Goal: Task Accomplishment & Management: Manage account settings

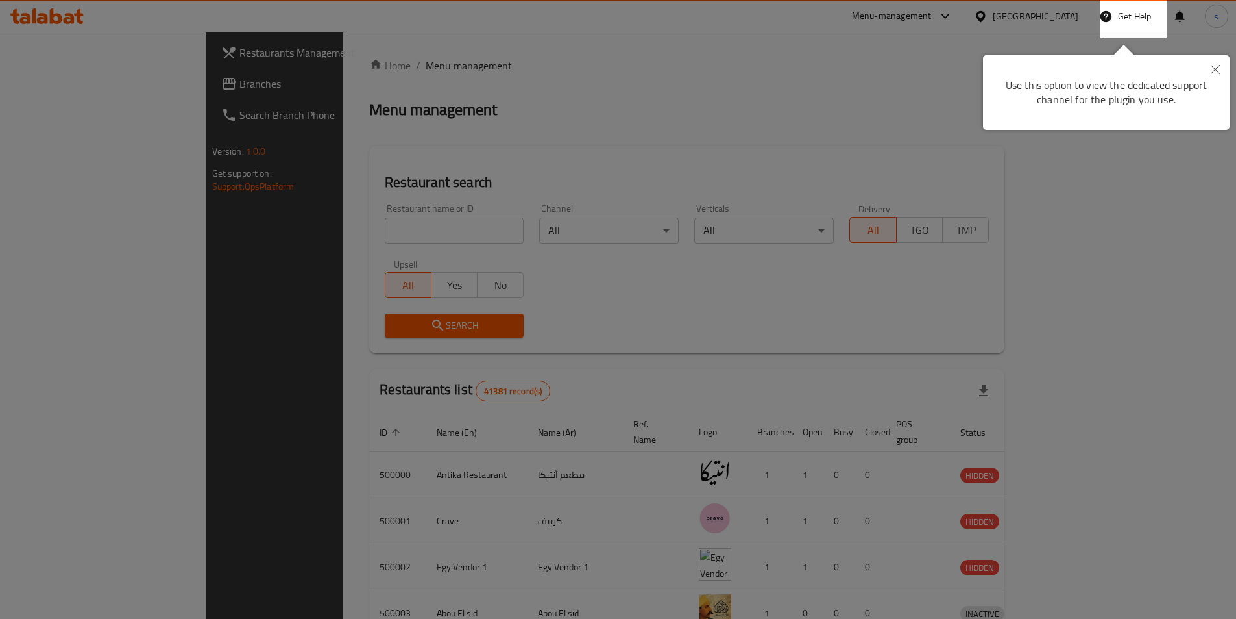
click at [1223, 71] on button "Close" at bounding box center [1215, 70] width 29 height 30
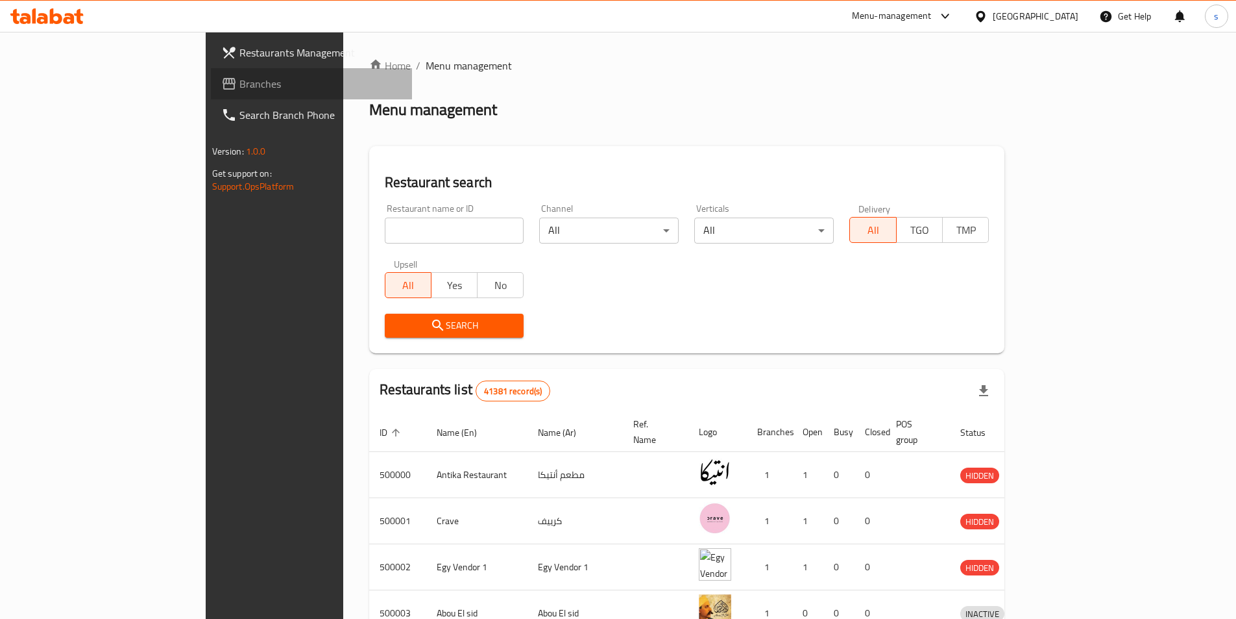
click at [239, 80] on span "Branches" at bounding box center [320, 84] width 162 height 16
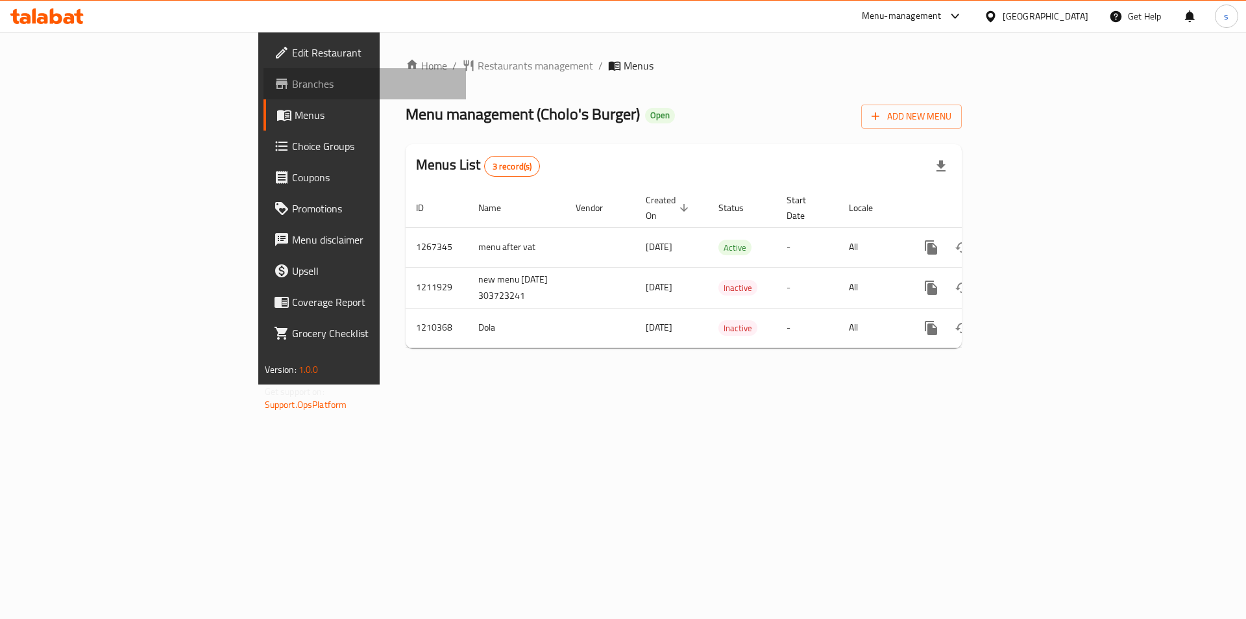
click at [292, 90] on span "Branches" at bounding box center [374, 84] width 164 height 16
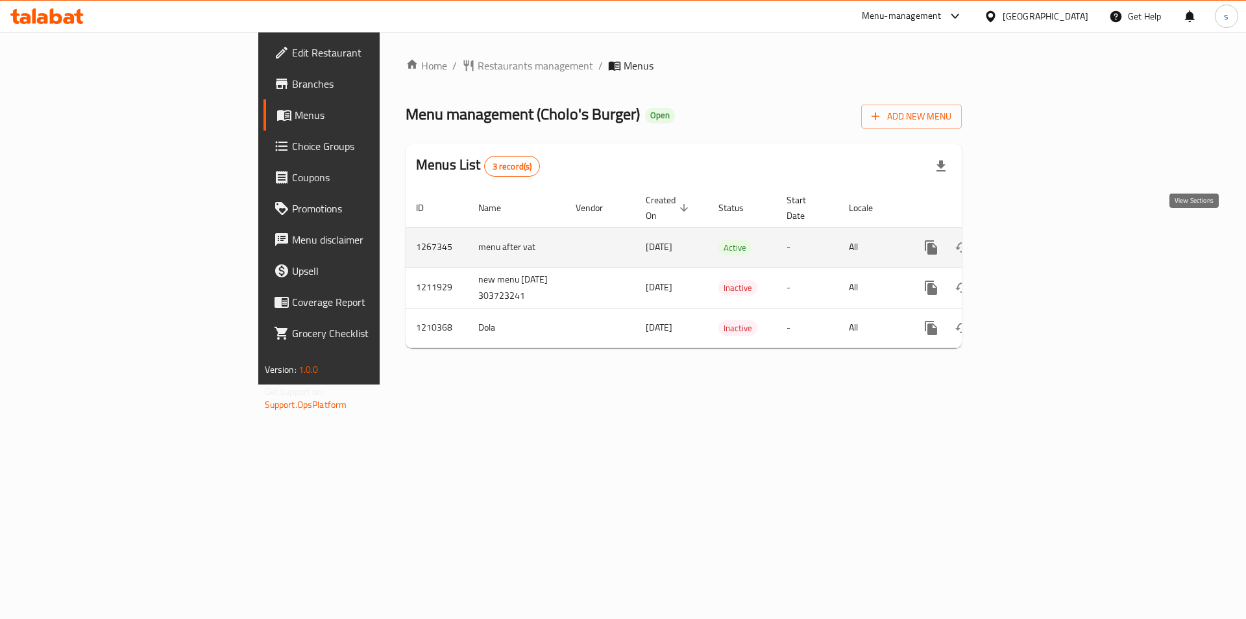
click at [1033, 239] on icon "enhanced table" at bounding box center [1025, 247] width 16 height 16
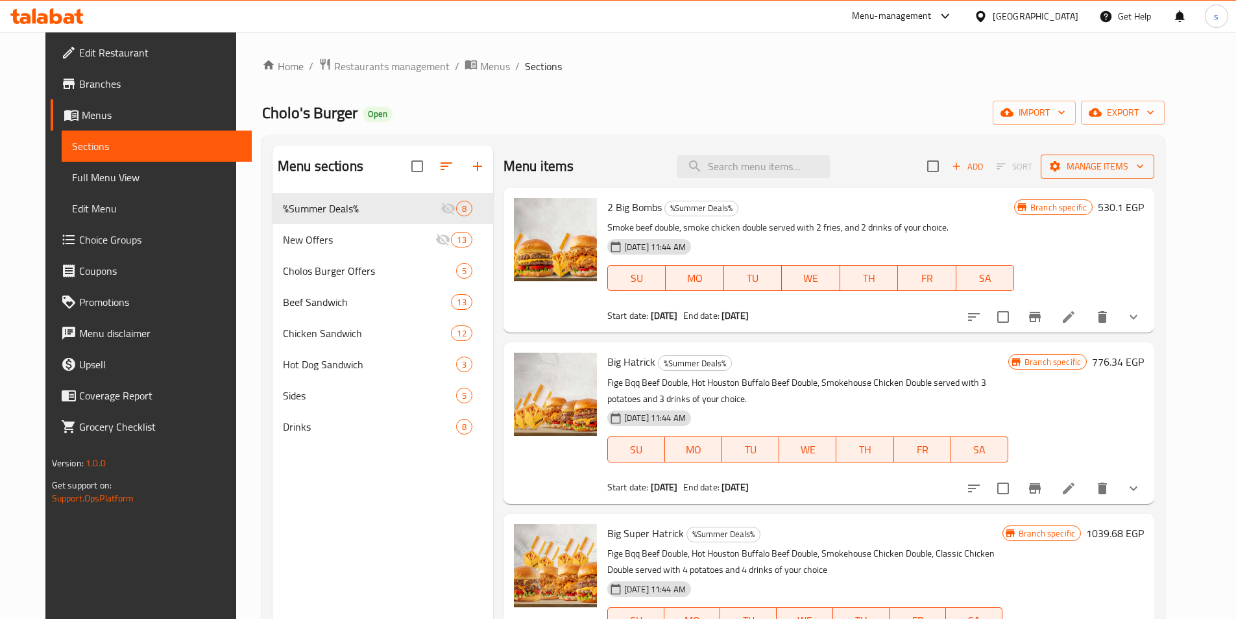
click at [1129, 166] on span "Manage items" at bounding box center [1097, 166] width 93 height 16
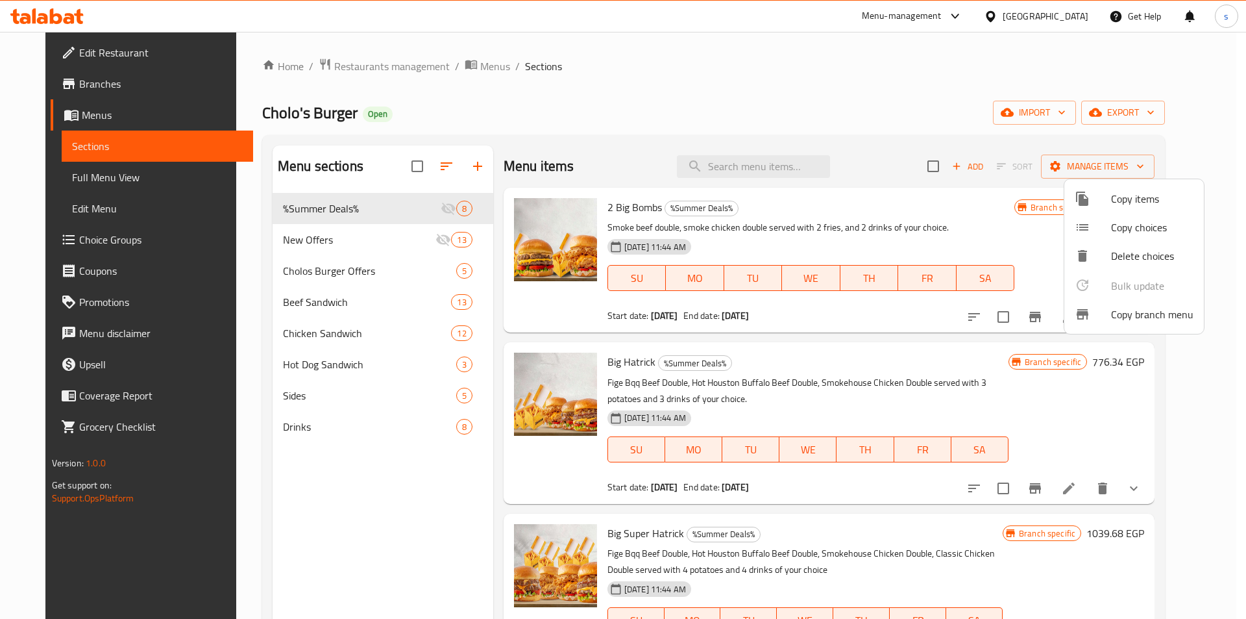
click at [1097, 317] on div at bounding box center [1093, 314] width 36 height 16
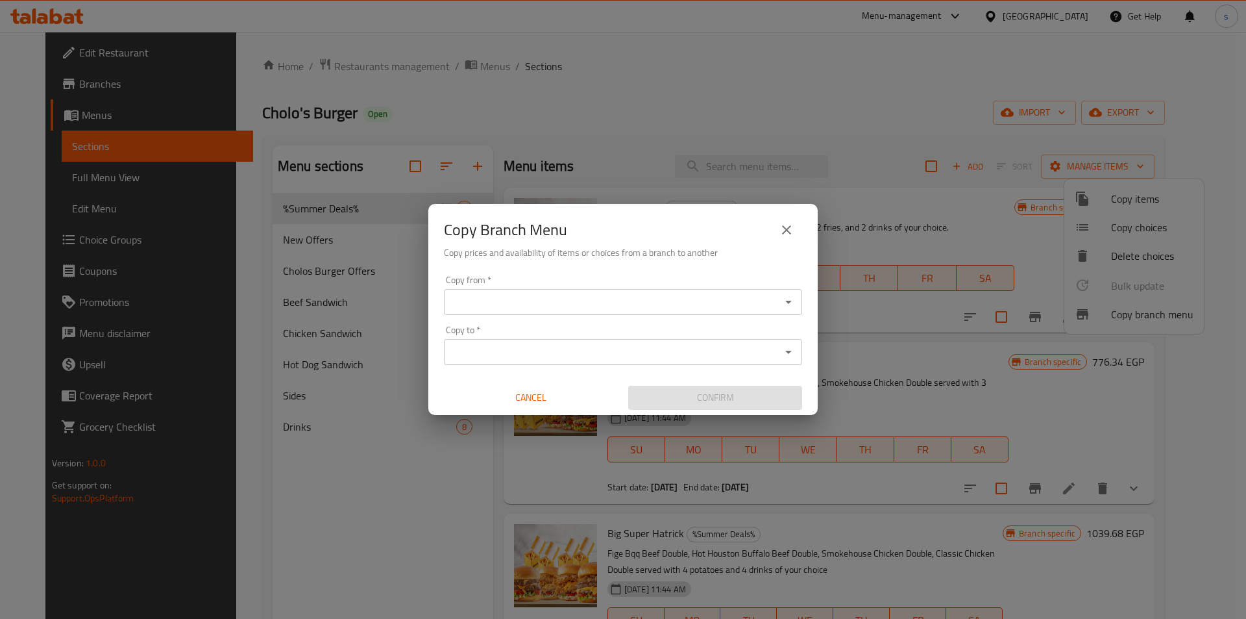
click at [840, 66] on div "Copy Branch Menu Copy prices and availability of items or choices from a branch…" at bounding box center [623, 309] width 1246 height 619
click at [779, 238] on button "close" at bounding box center [786, 229] width 31 height 31
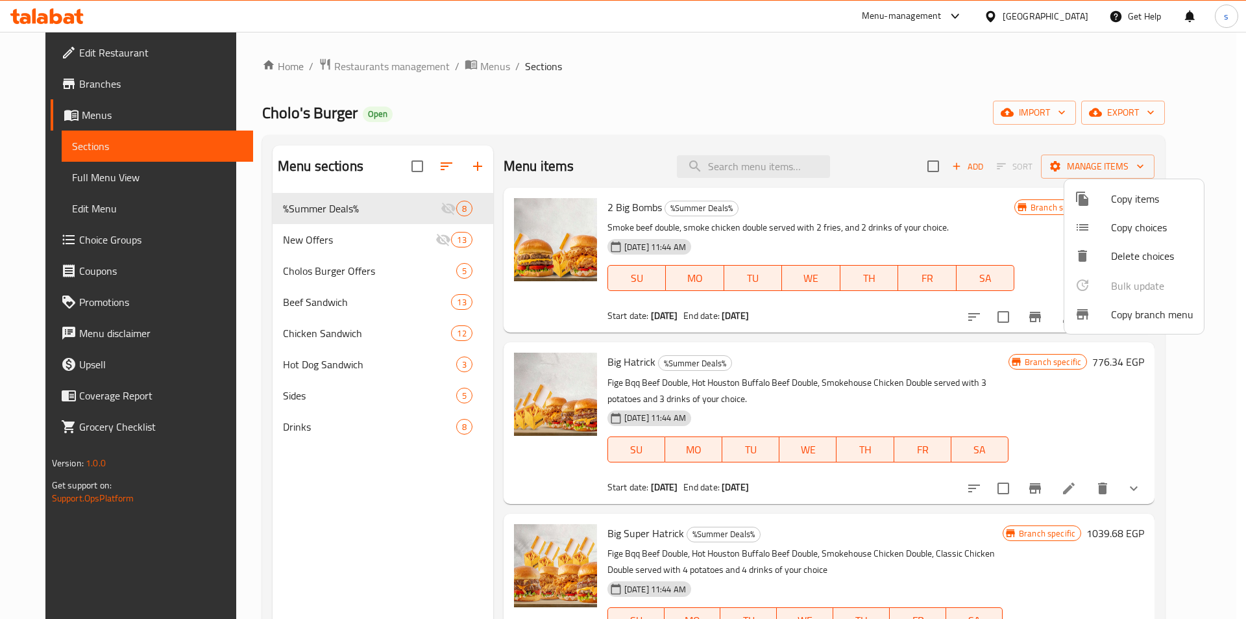
click at [51, 89] on div at bounding box center [623, 309] width 1246 height 619
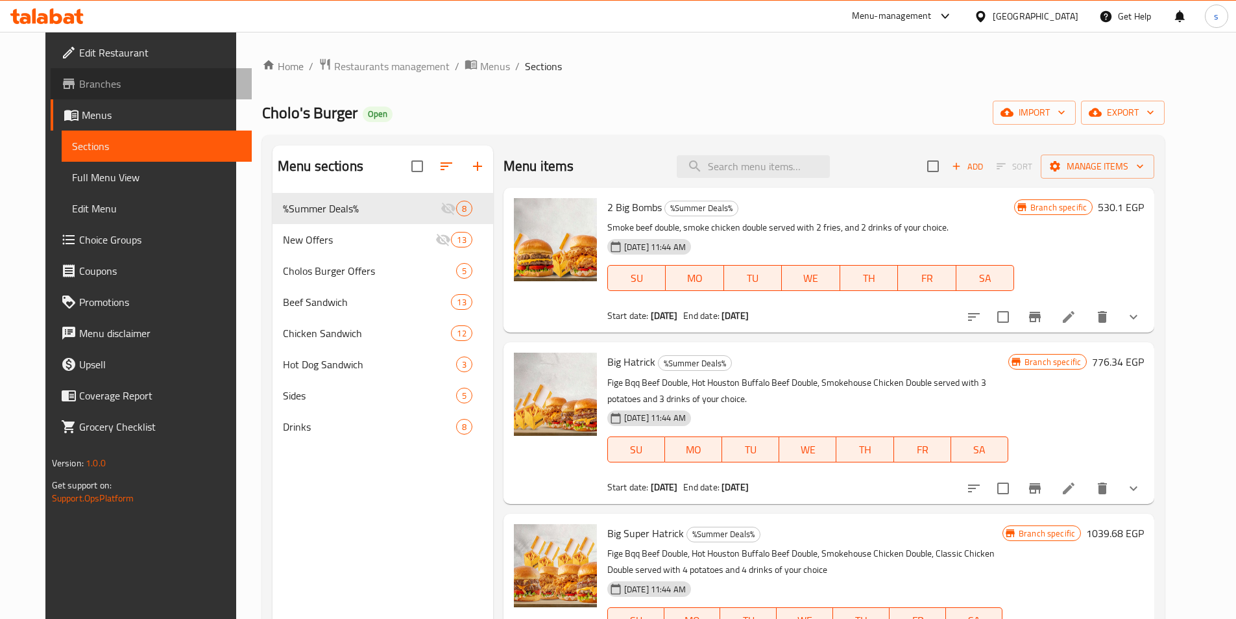
click at [79, 89] on span "Branches" at bounding box center [160, 84] width 162 height 16
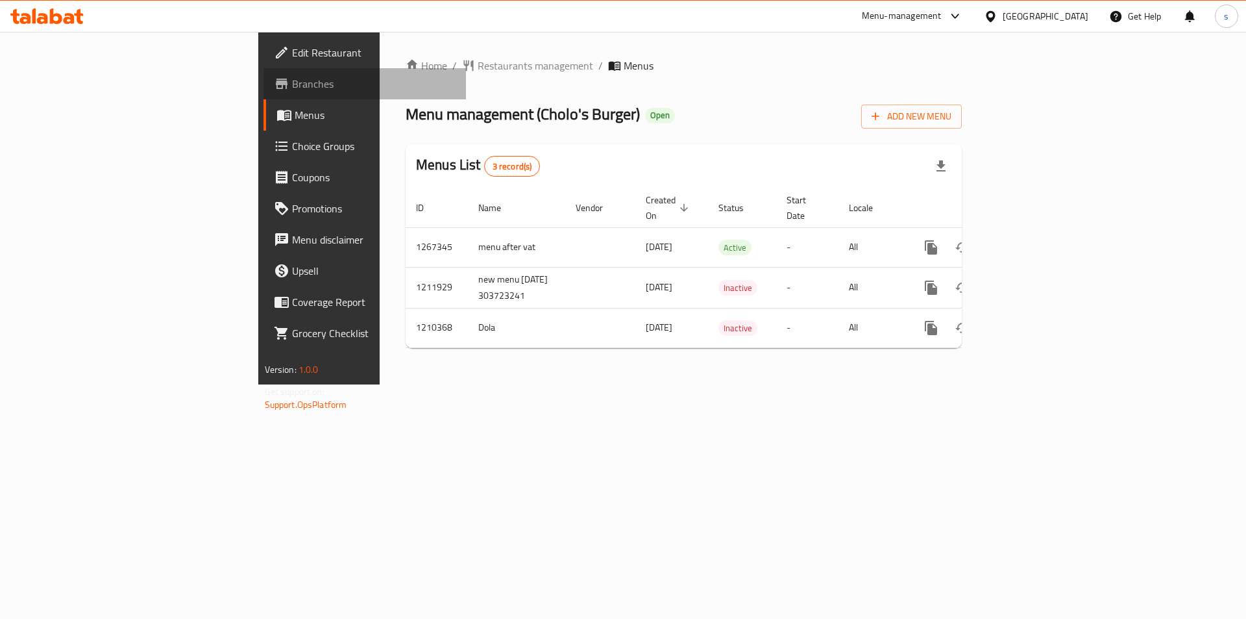
click at [292, 84] on span "Branches" at bounding box center [374, 84] width 164 height 16
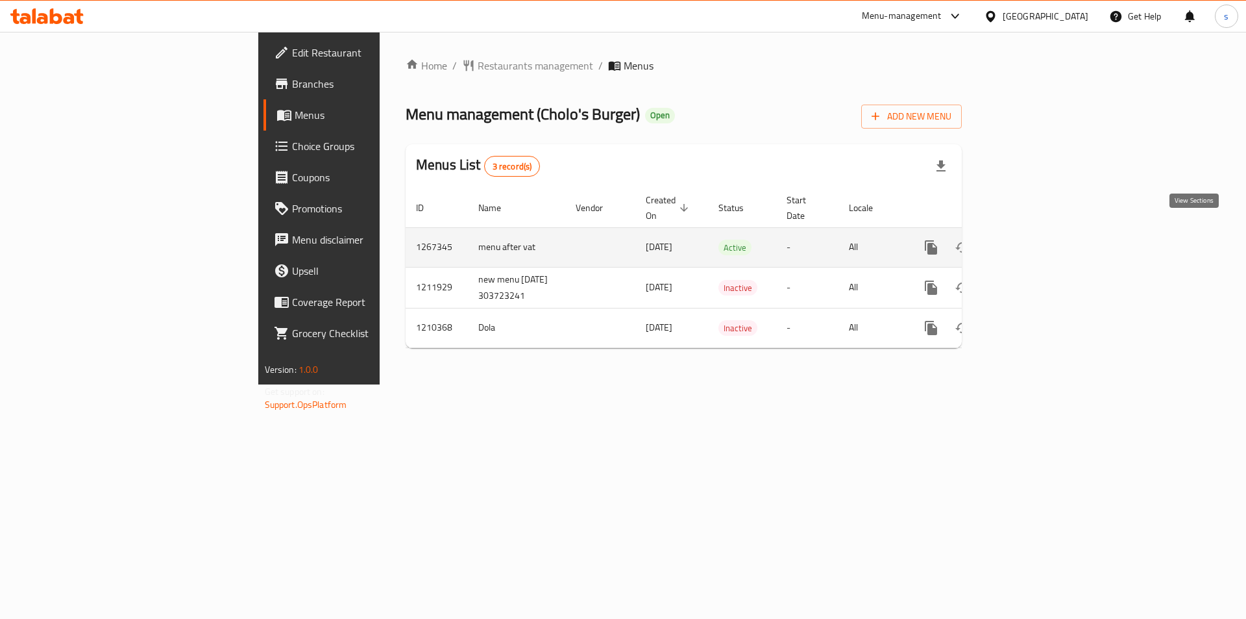
click at [1033, 239] on icon "enhanced table" at bounding box center [1025, 247] width 16 height 16
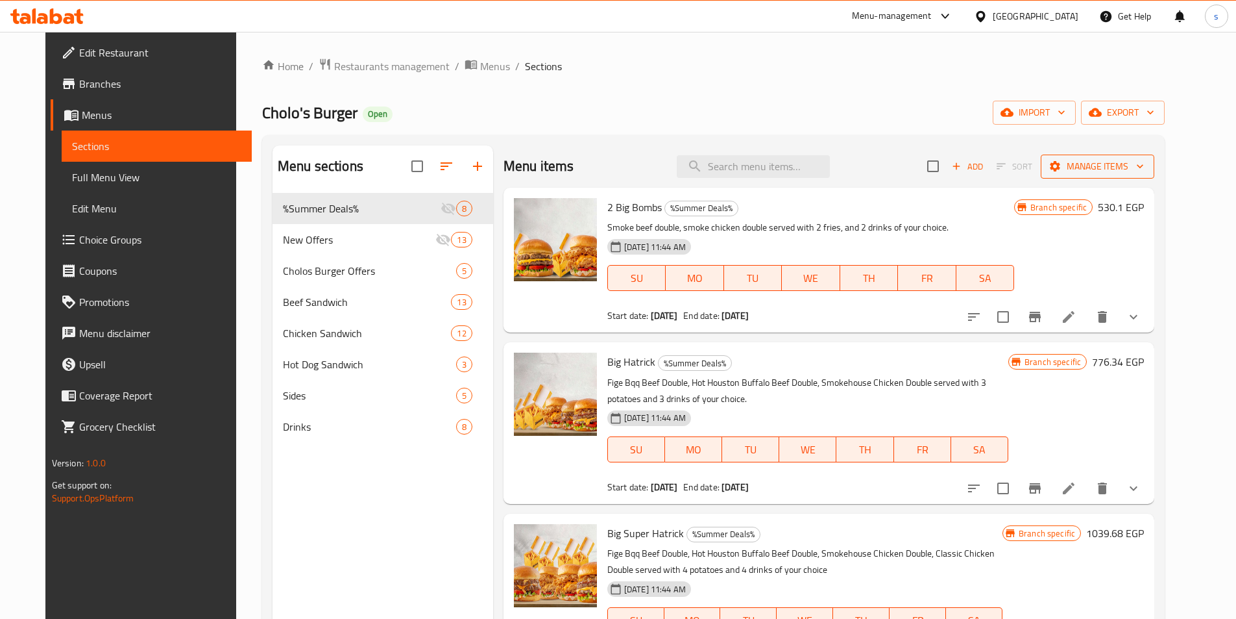
click at [1147, 154] on button "Manage items" at bounding box center [1098, 166] width 114 height 24
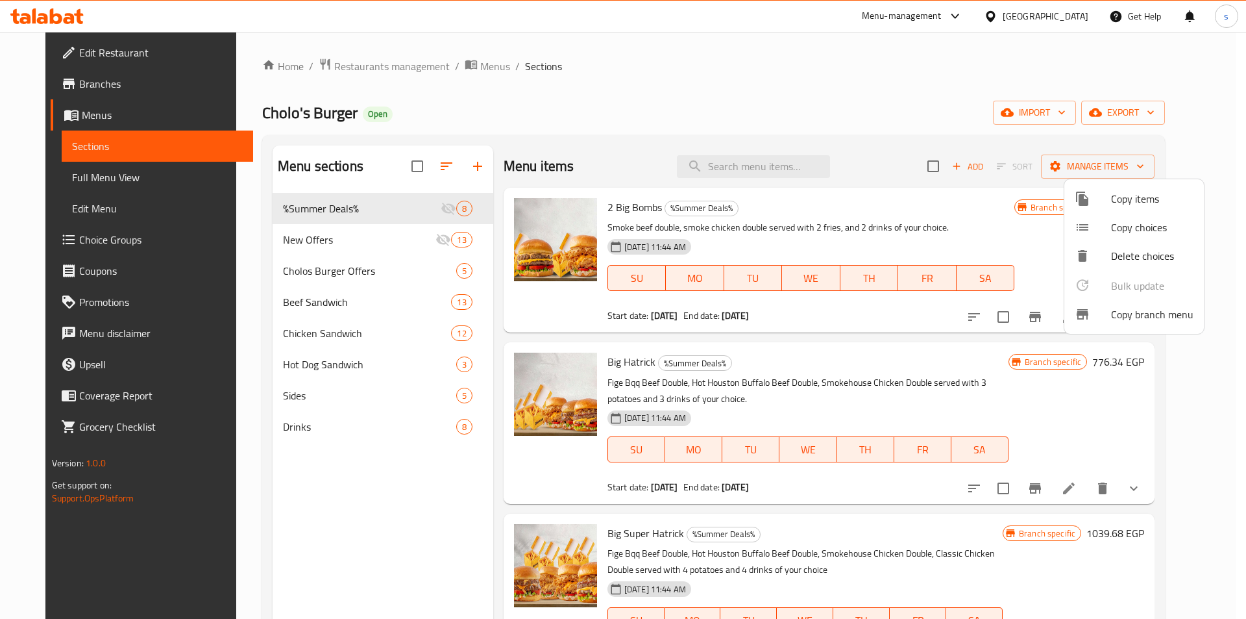
click at [1107, 317] on div at bounding box center [1093, 314] width 36 height 16
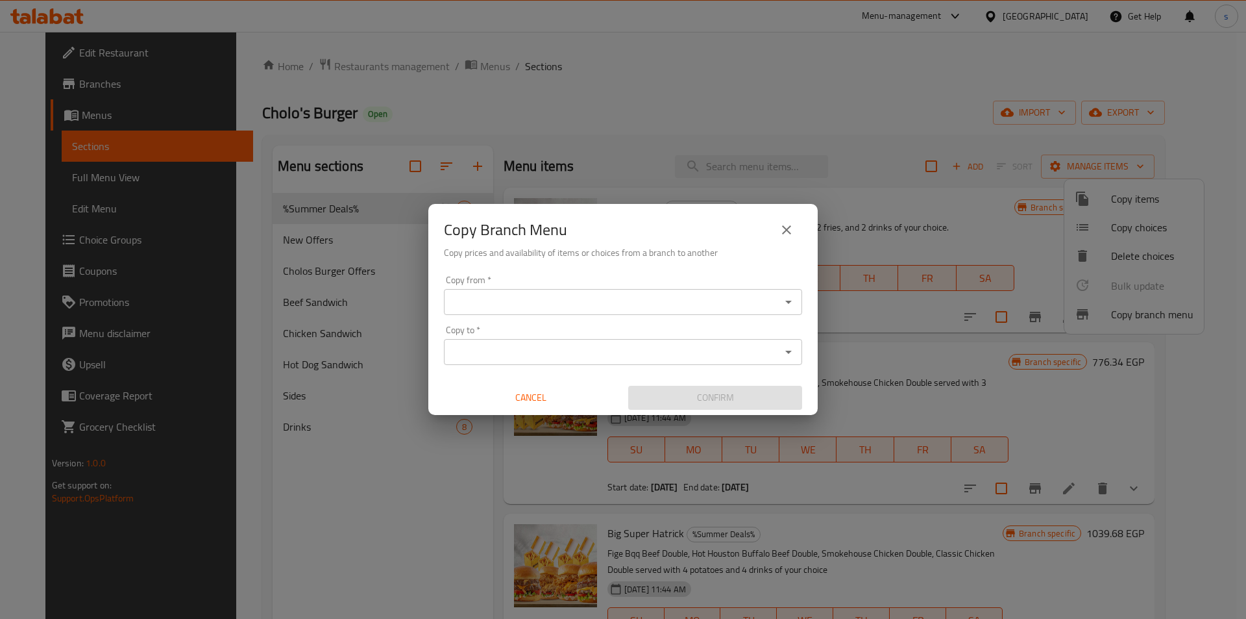
click at [533, 306] on input "Copy from   *" at bounding box center [612, 302] width 329 height 18
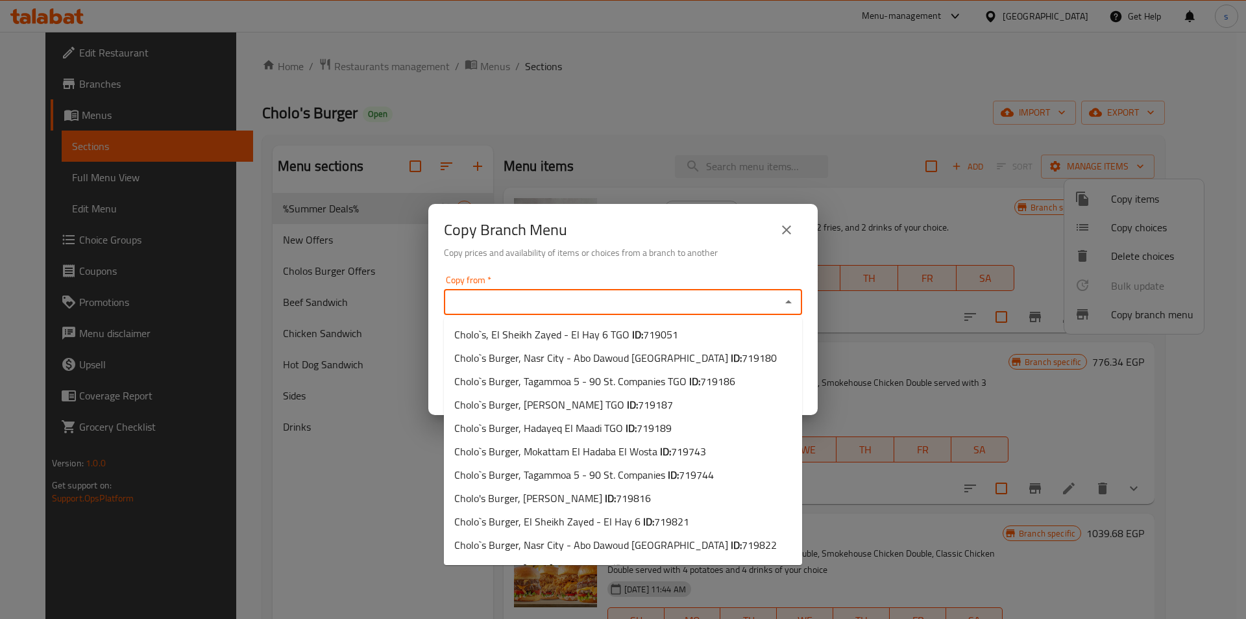
paste input "779484"
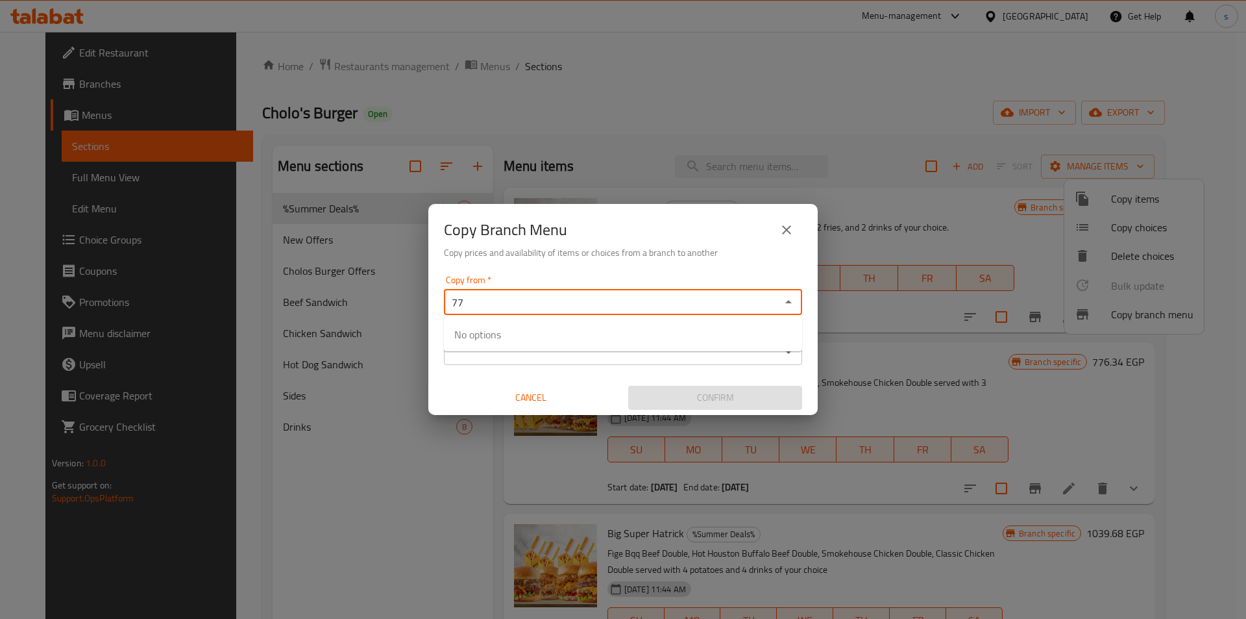
type input "7"
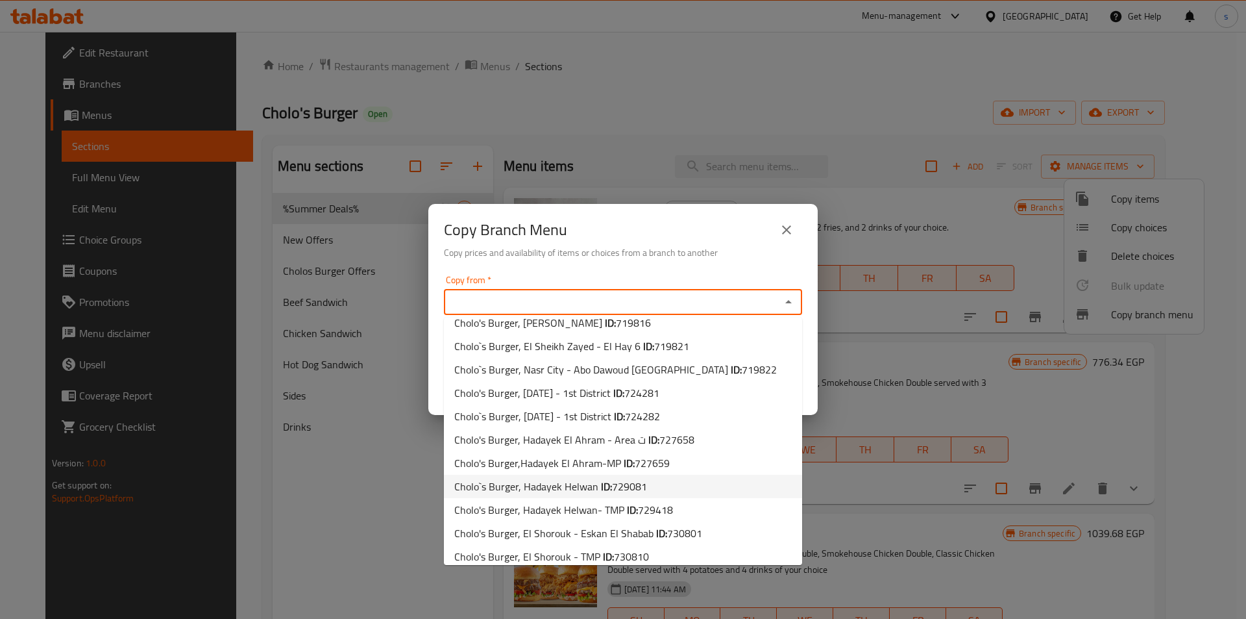
scroll to position [277, 0]
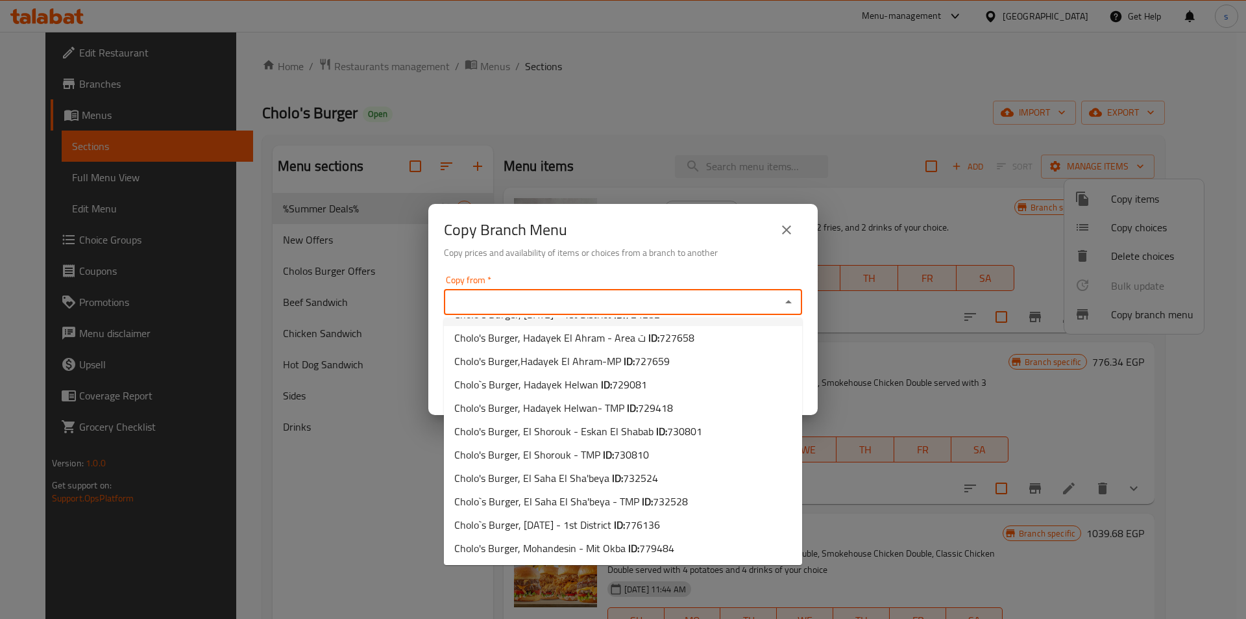
paste input "779484"
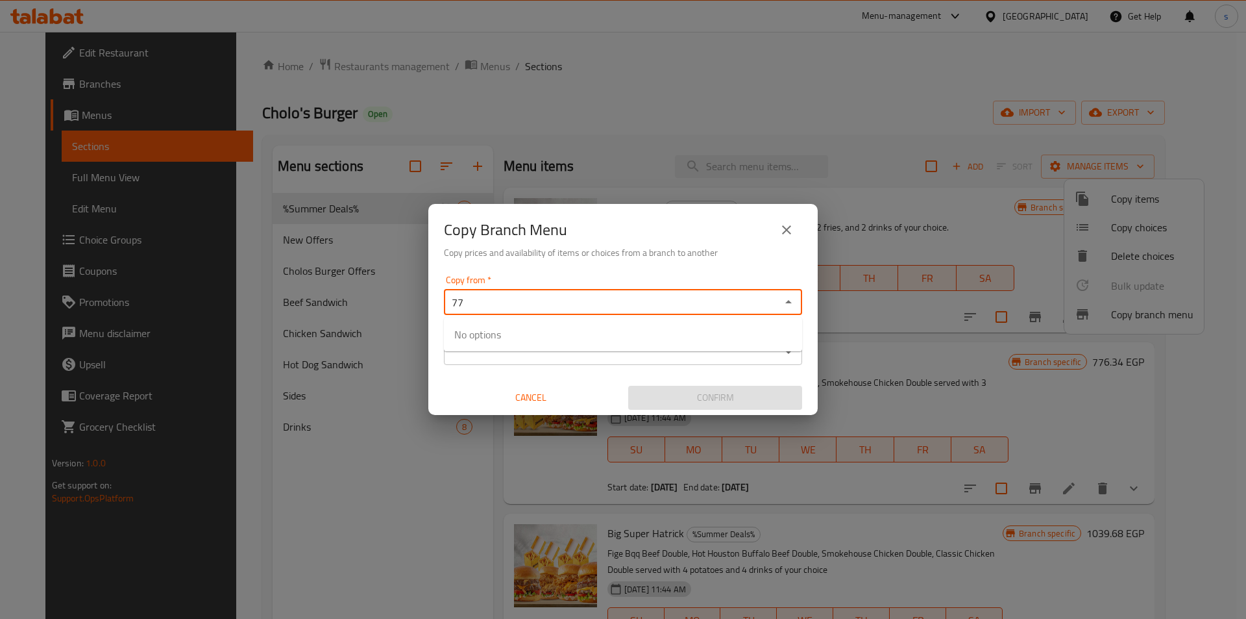
type input "7"
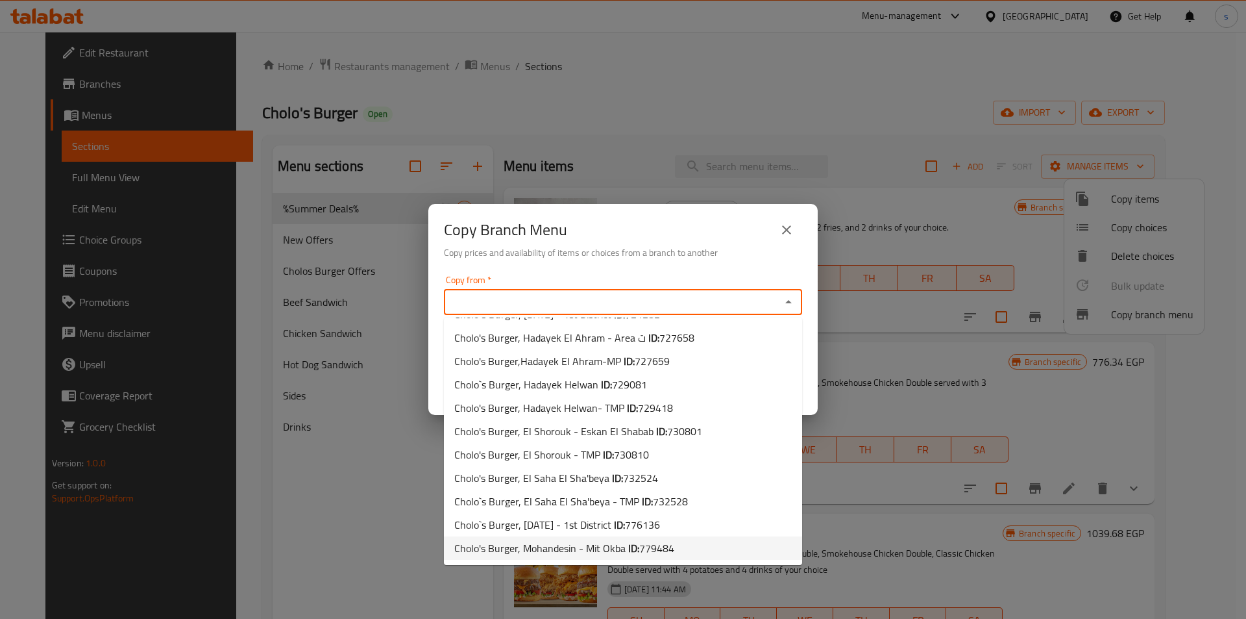
click at [583, 551] on span "Cholo's Burger, Mohandesin - Mit Okba ID: 779484" at bounding box center [564, 548] width 220 height 16
type input "Cholo's Burger, Mohandesin - Mit Okba"
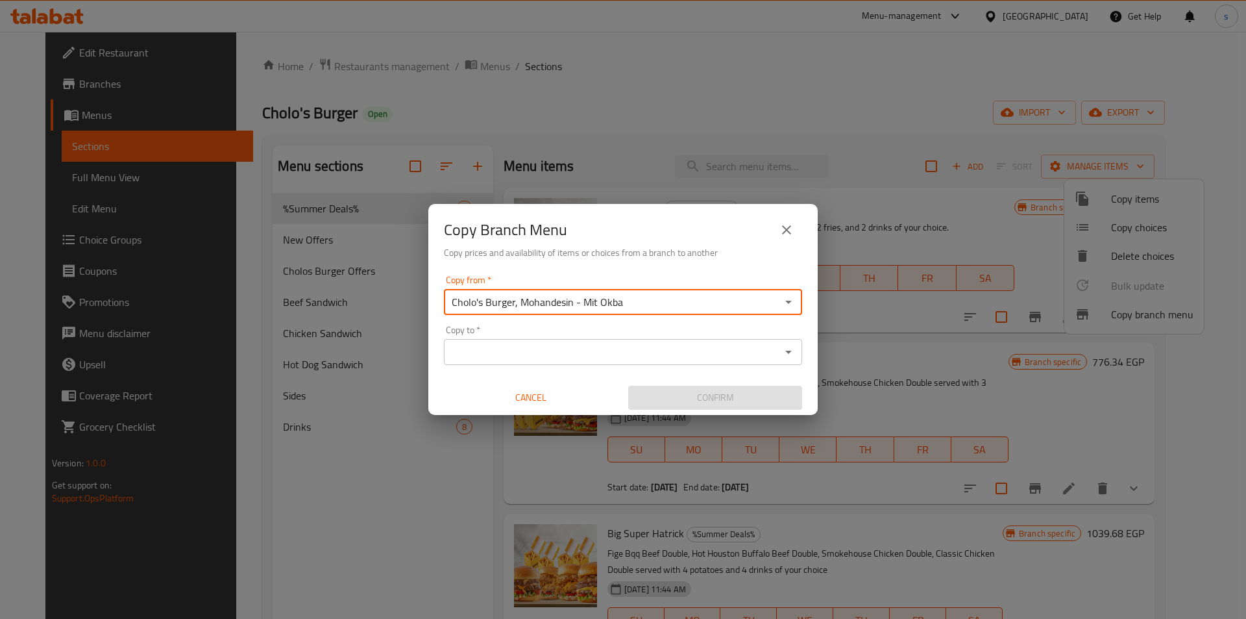
click at [571, 355] on input "Copy to   *" at bounding box center [612, 352] width 329 height 18
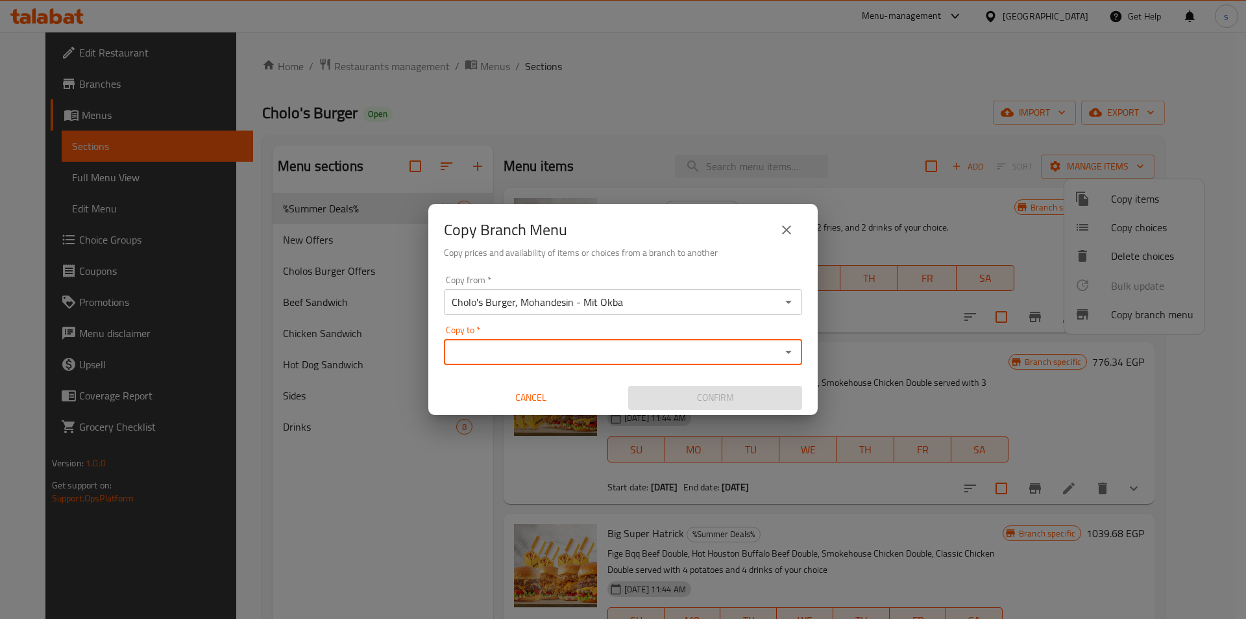
click at [493, 347] on input "Copy to   *" at bounding box center [612, 352] width 329 height 18
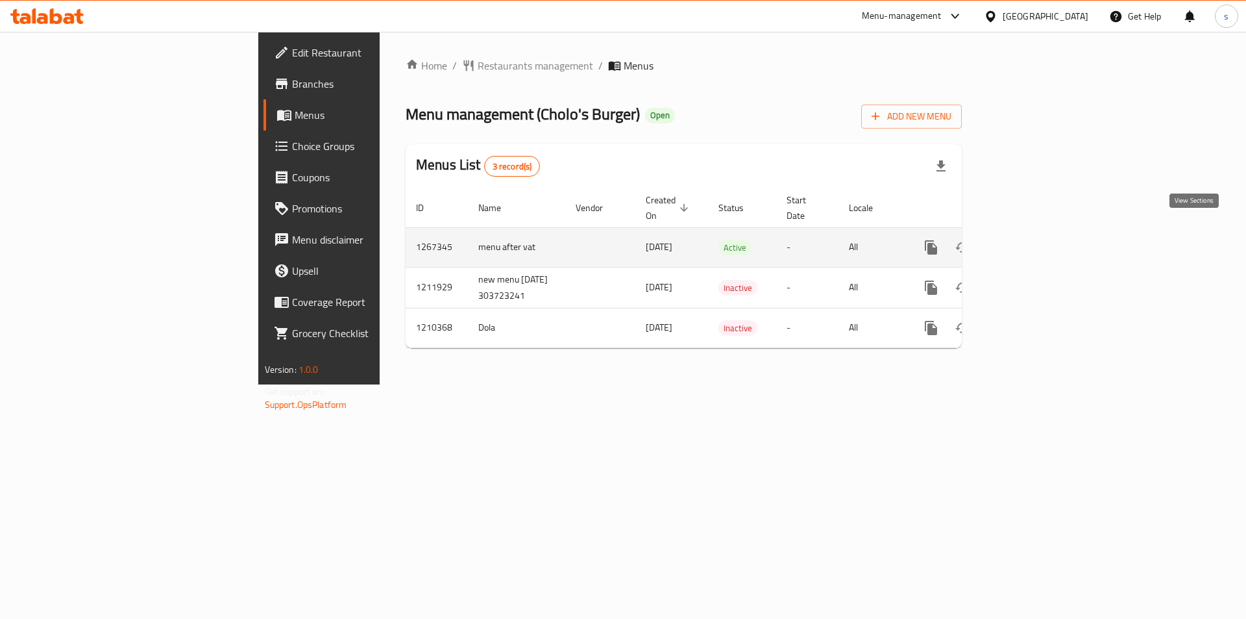
click at [1040, 232] on link "enhanced table" at bounding box center [1024, 247] width 31 height 31
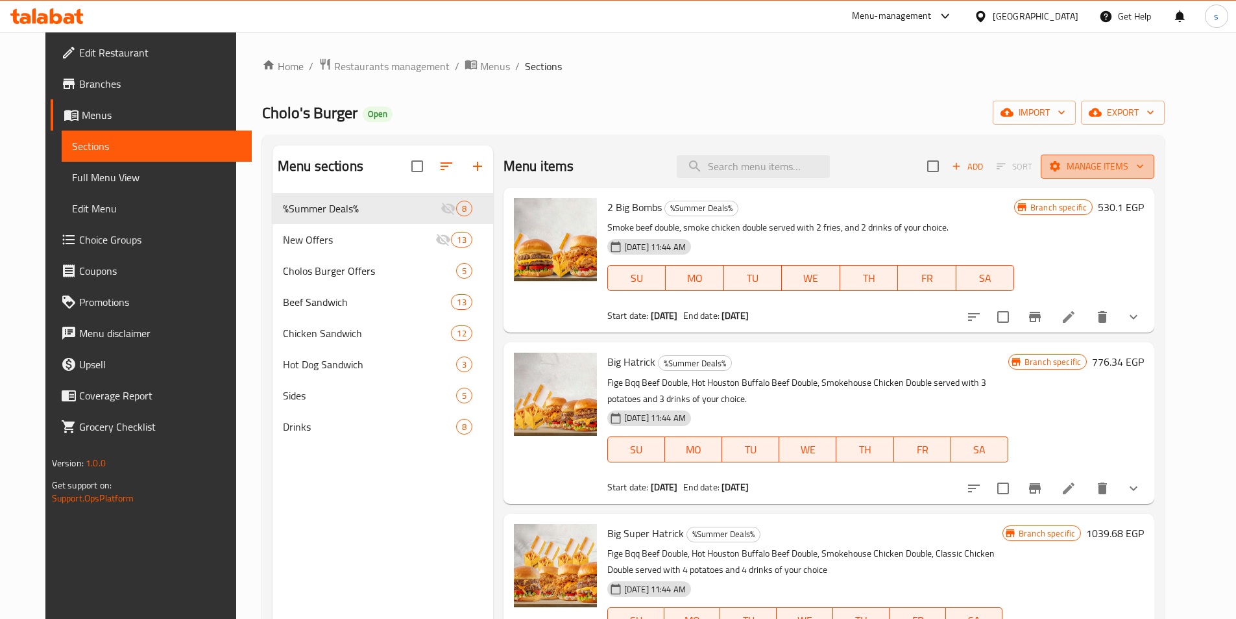
click at [1125, 162] on span "Manage items" at bounding box center [1097, 166] width 93 height 16
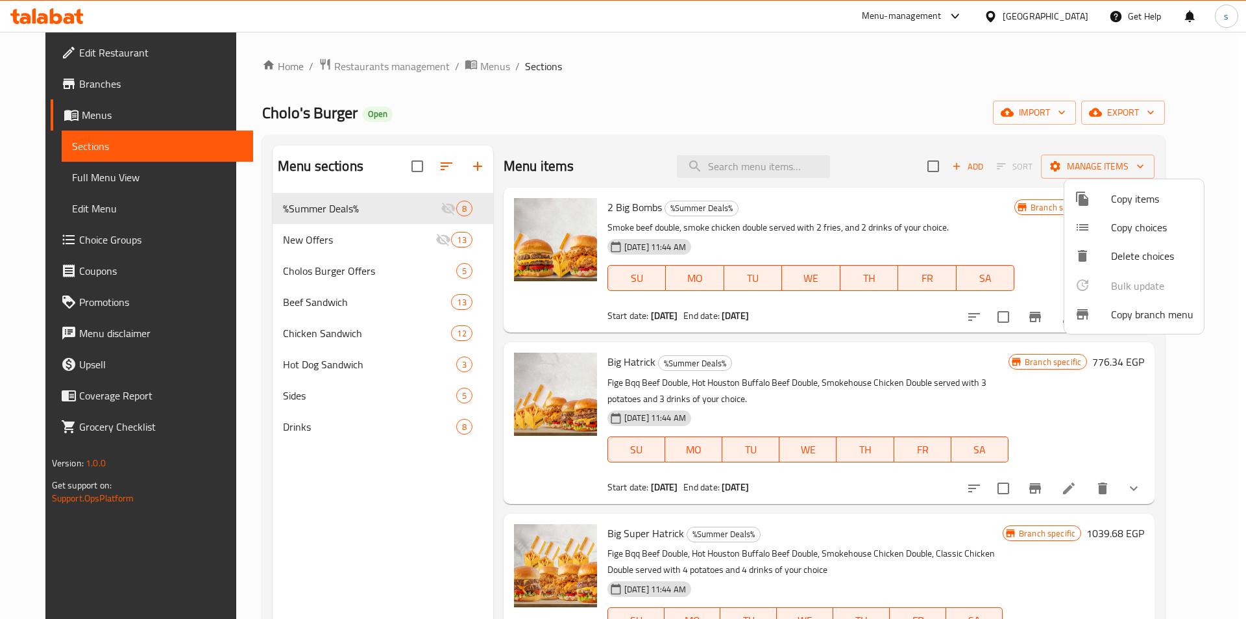
click at [870, 118] on div at bounding box center [623, 309] width 1246 height 619
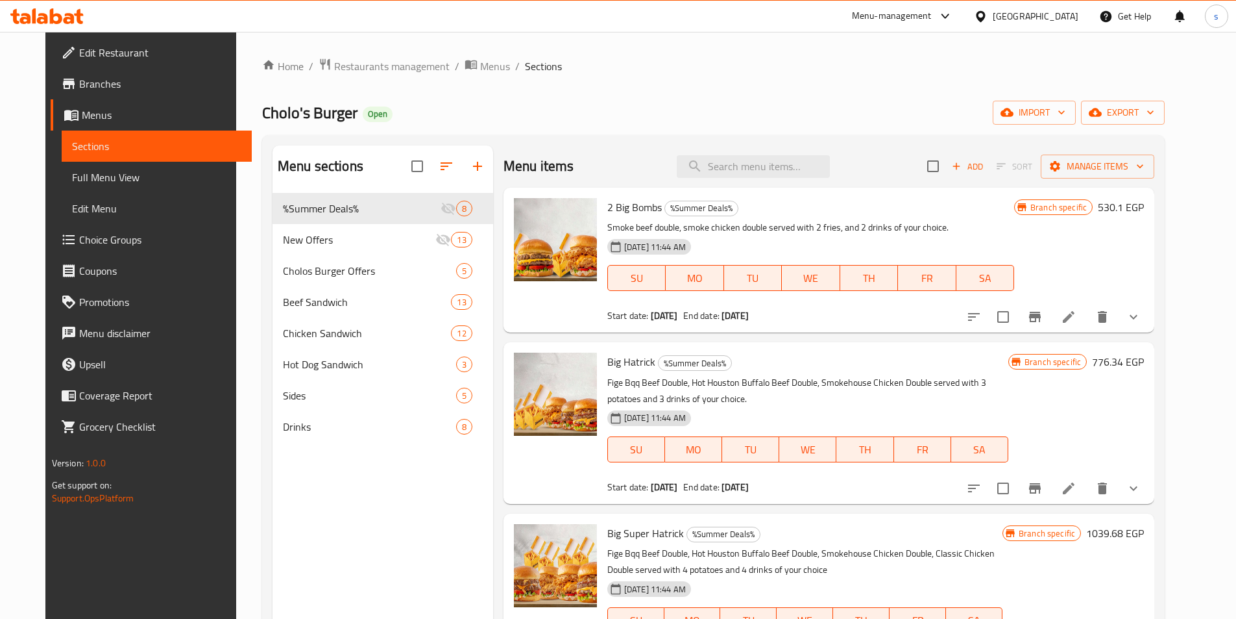
click at [82, 111] on span "Menus" at bounding box center [162, 115] width 160 height 16
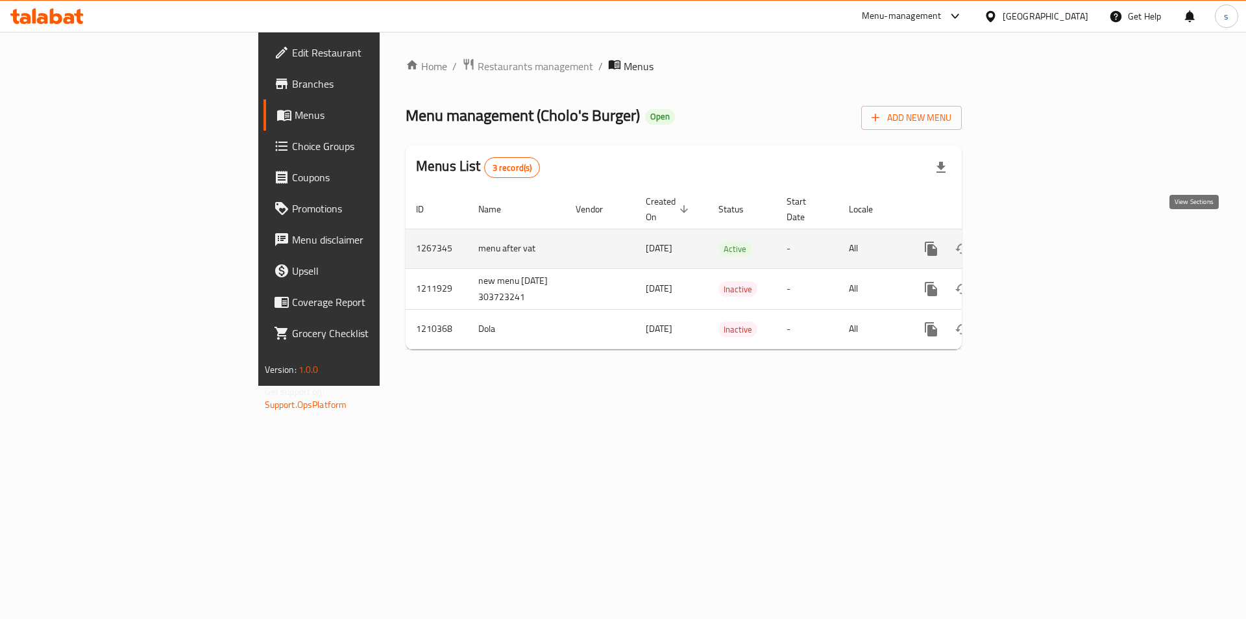
click at [1033, 241] on icon "enhanced table" at bounding box center [1025, 249] width 16 height 16
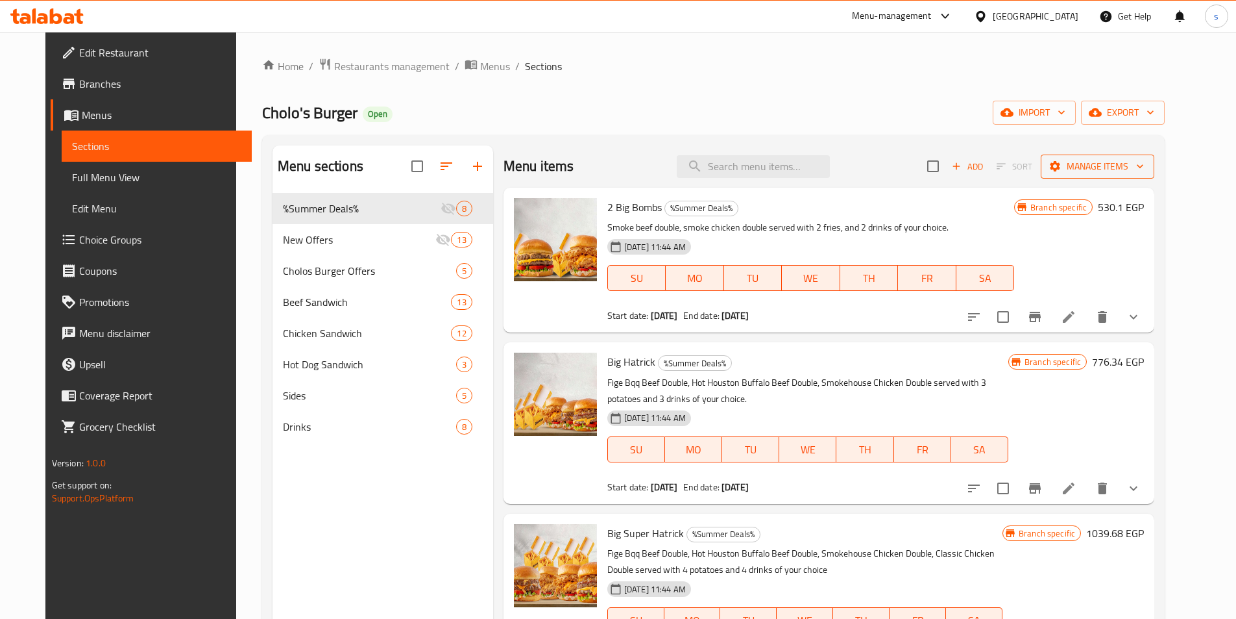
click at [1144, 173] on span "Manage items" at bounding box center [1097, 166] width 93 height 16
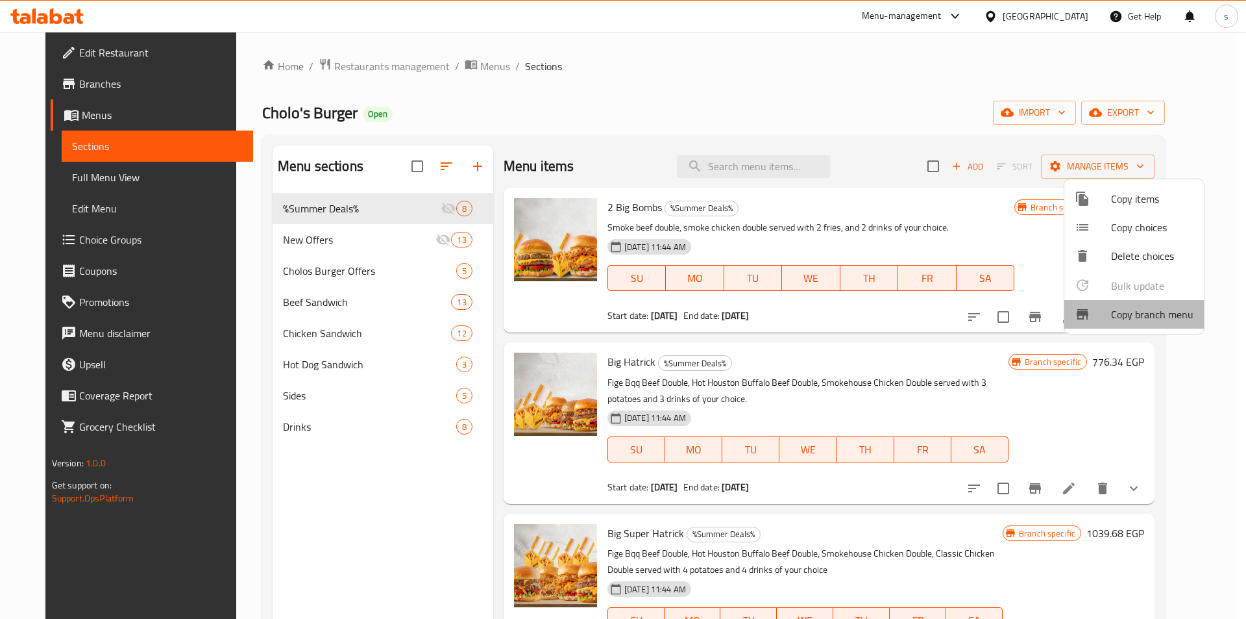
click at [1151, 315] on span "Copy branch menu" at bounding box center [1152, 314] width 82 height 16
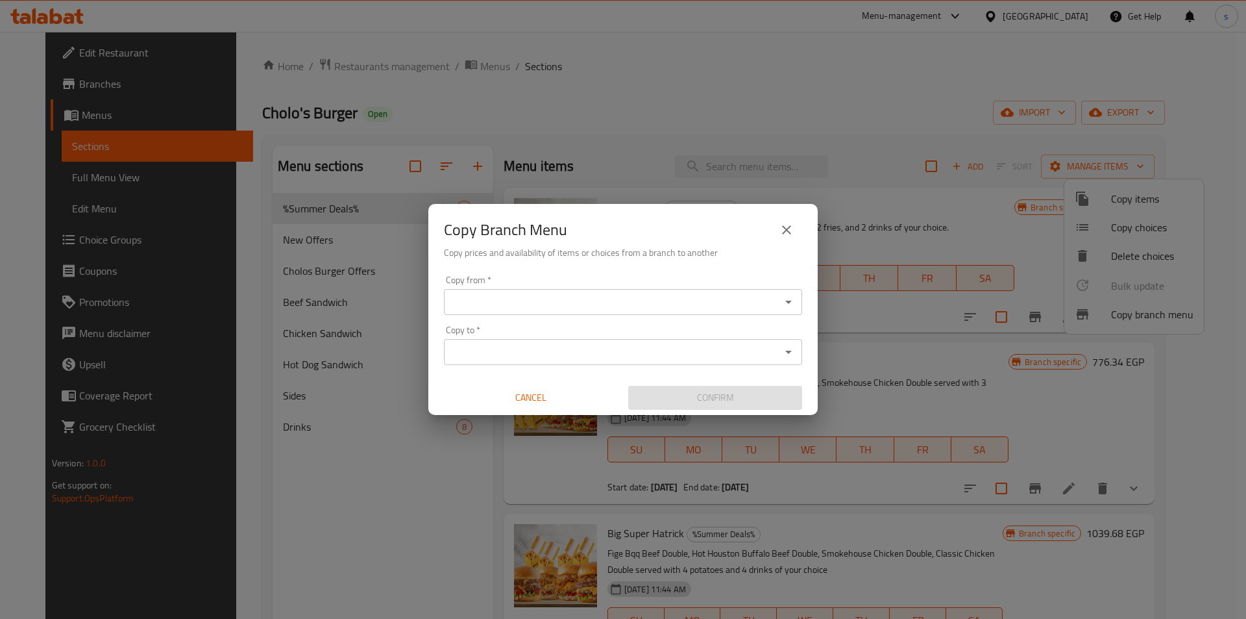
click at [753, 311] on div "Copy from *" at bounding box center [623, 302] width 358 height 26
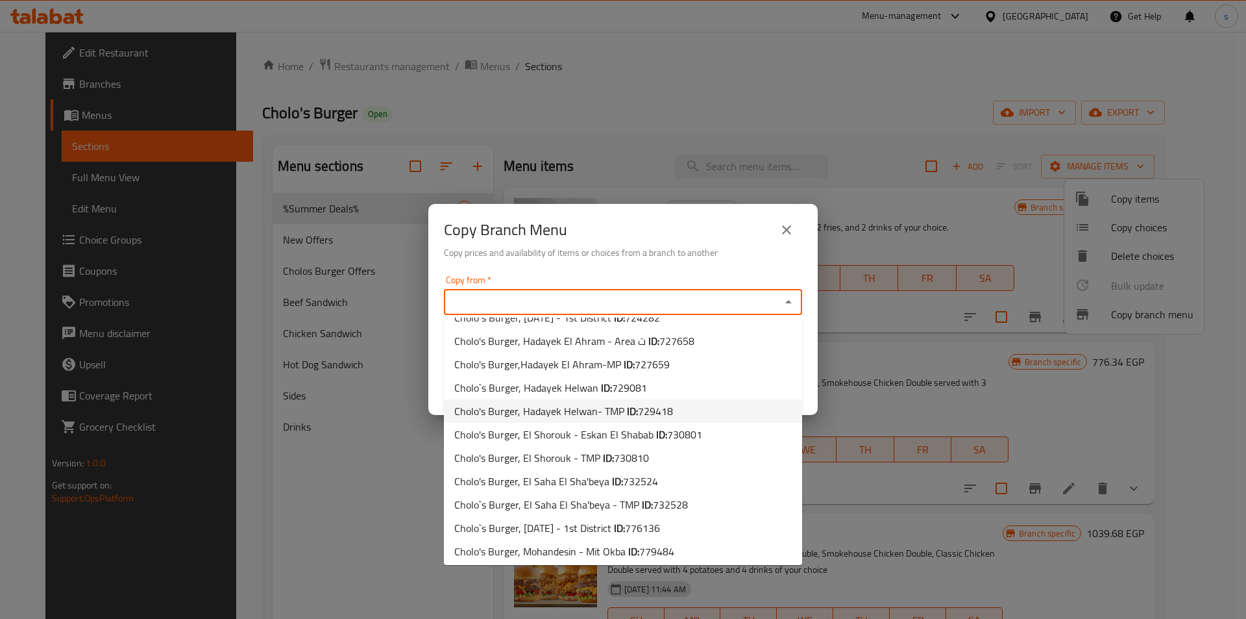
scroll to position [277, 0]
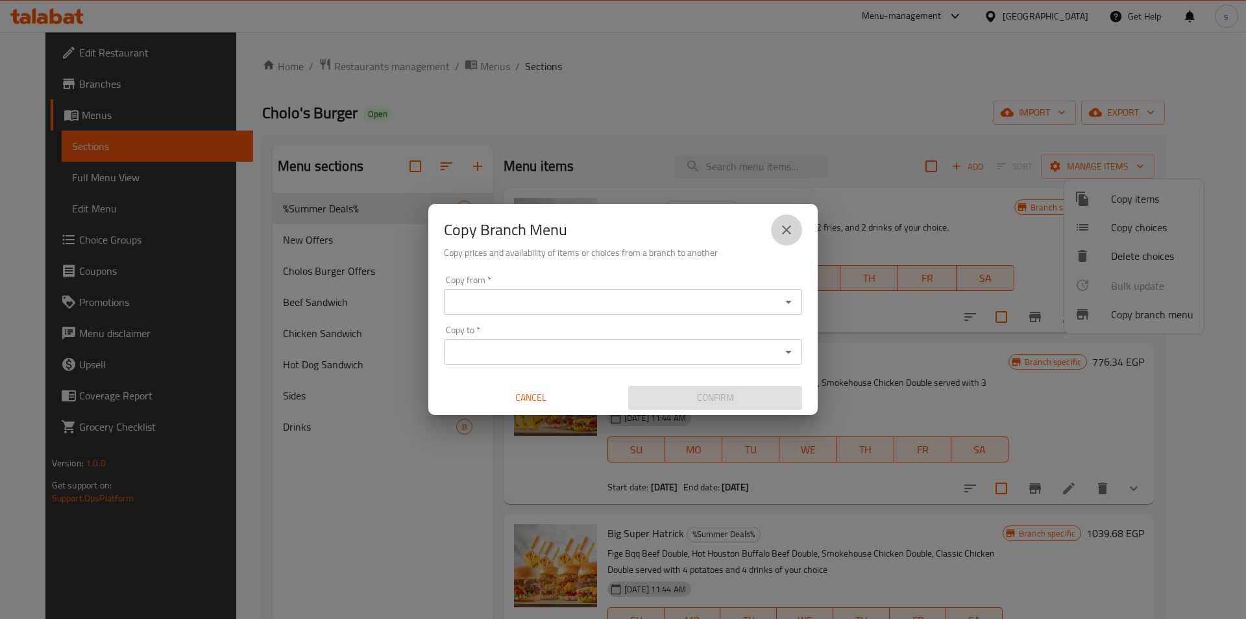
click at [781, 239] on button "close" at bounding box center [786, 229] width 31 height 31
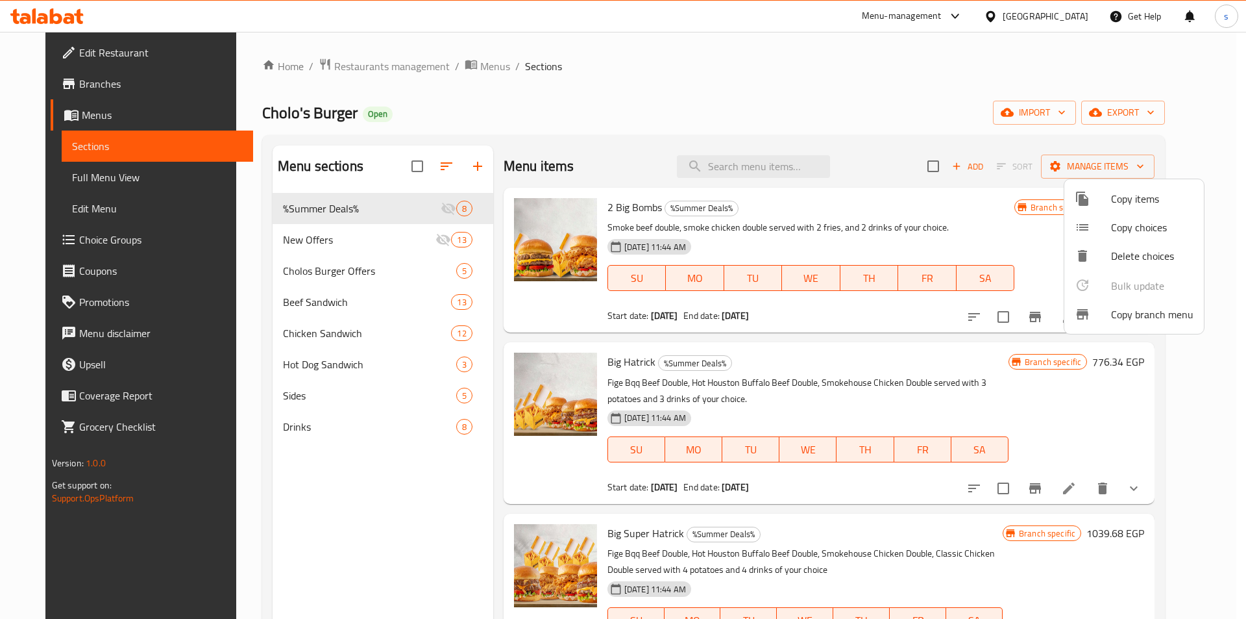
click at [85, 151] on div at bounding box center [623, 309] width 1246 height 619
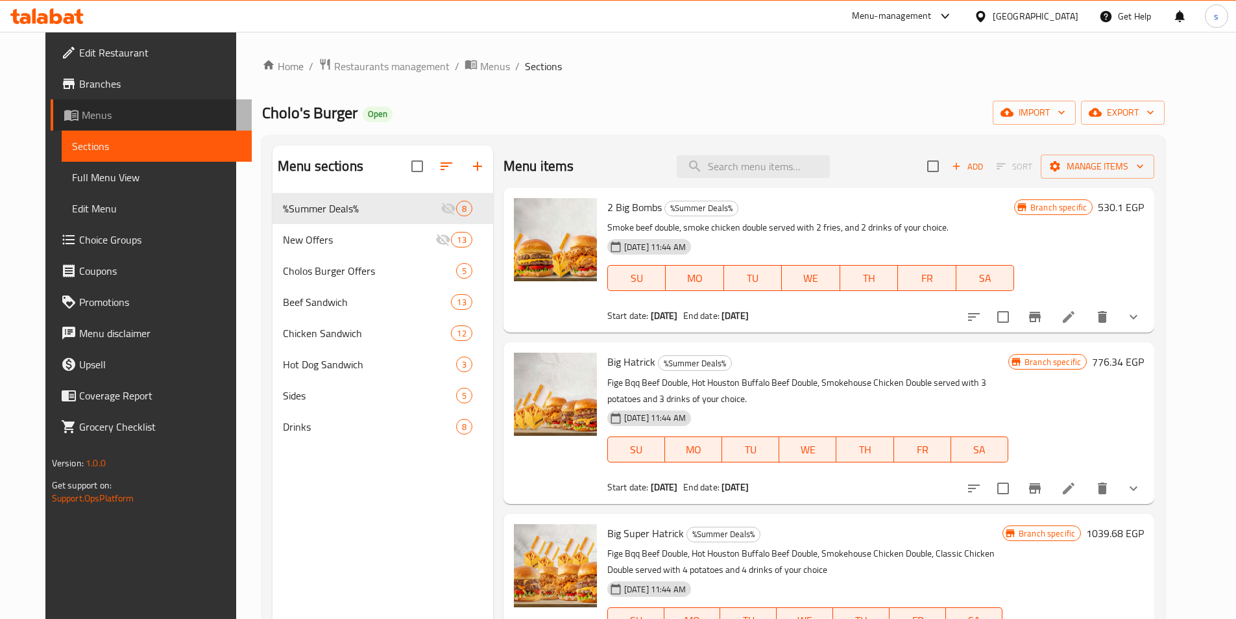
click at [81, 106] on link "Menus" at bounding box center [151, 114] width 201 height 31
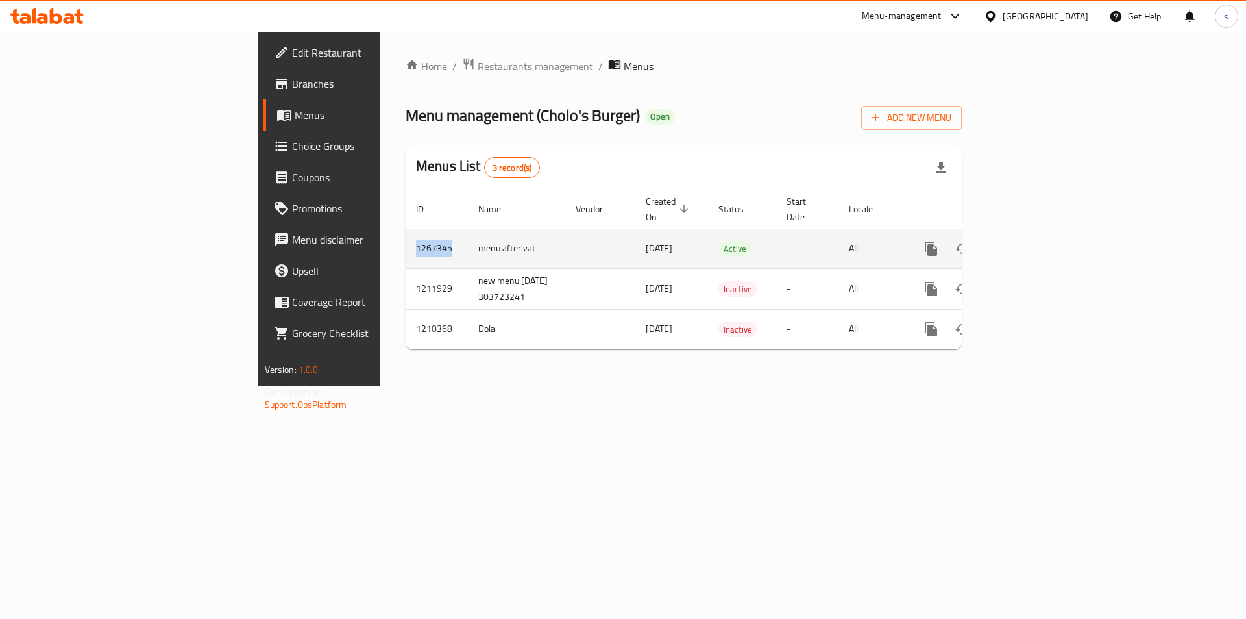
drag, startPoint x: 284, startPoint y: 231, endPoint x: 241, endPoint y: 239, distance: 43.7
click at [406, 239] on td "1267345" at bounding box center [437, 248] width 62 height 40
copy td "1267345"
click at [1031, 243] on icon "enhanced table" at bounding box center [1025, 249] width 12 height 12
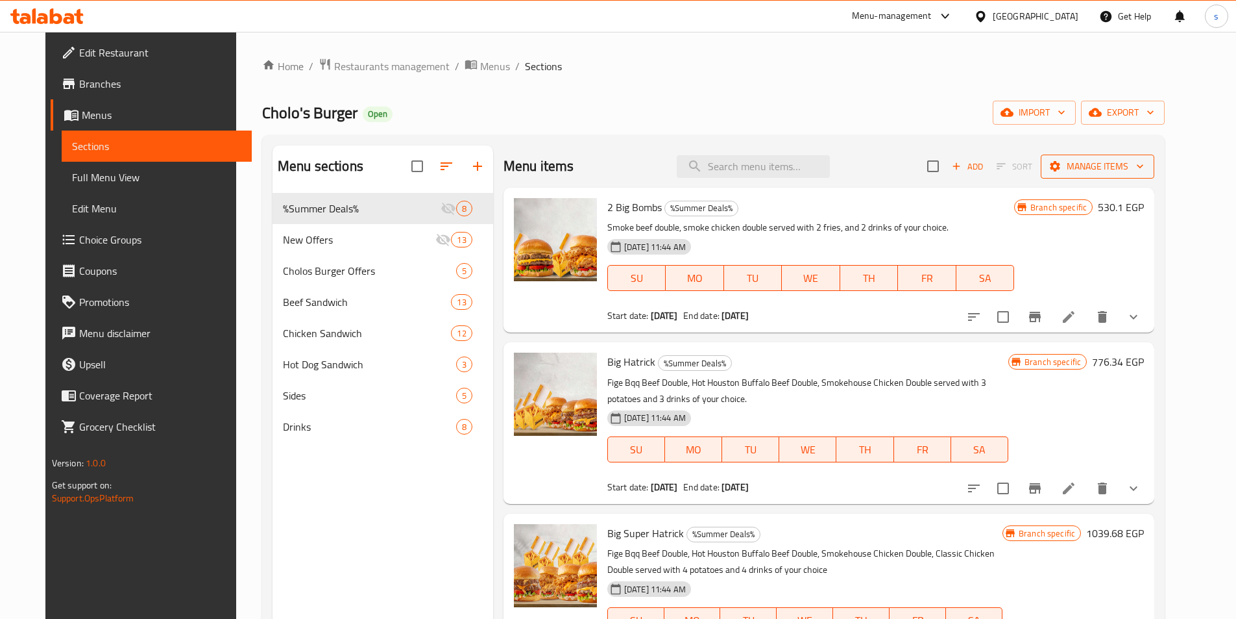
click at [1143, 172] on span "Manage items" at bounding box center [1097, 166] width 93 height 16
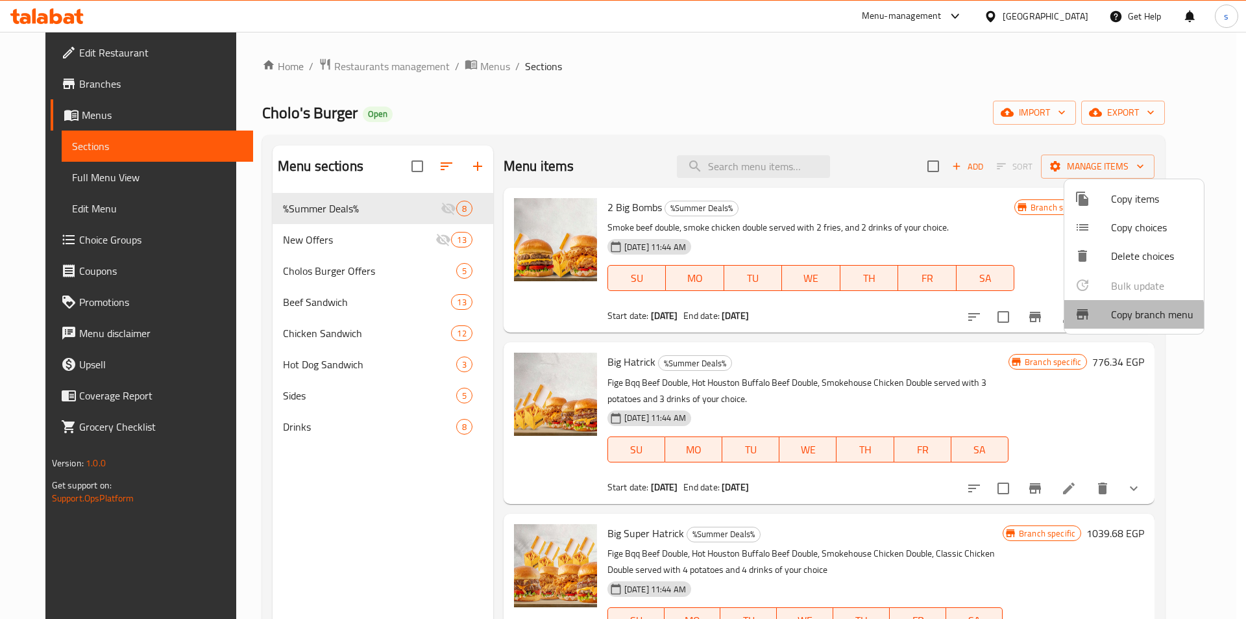
click at [1131, 316] on span "Copy branch menu" at bounding box center [1152, 314] width 82 height 16
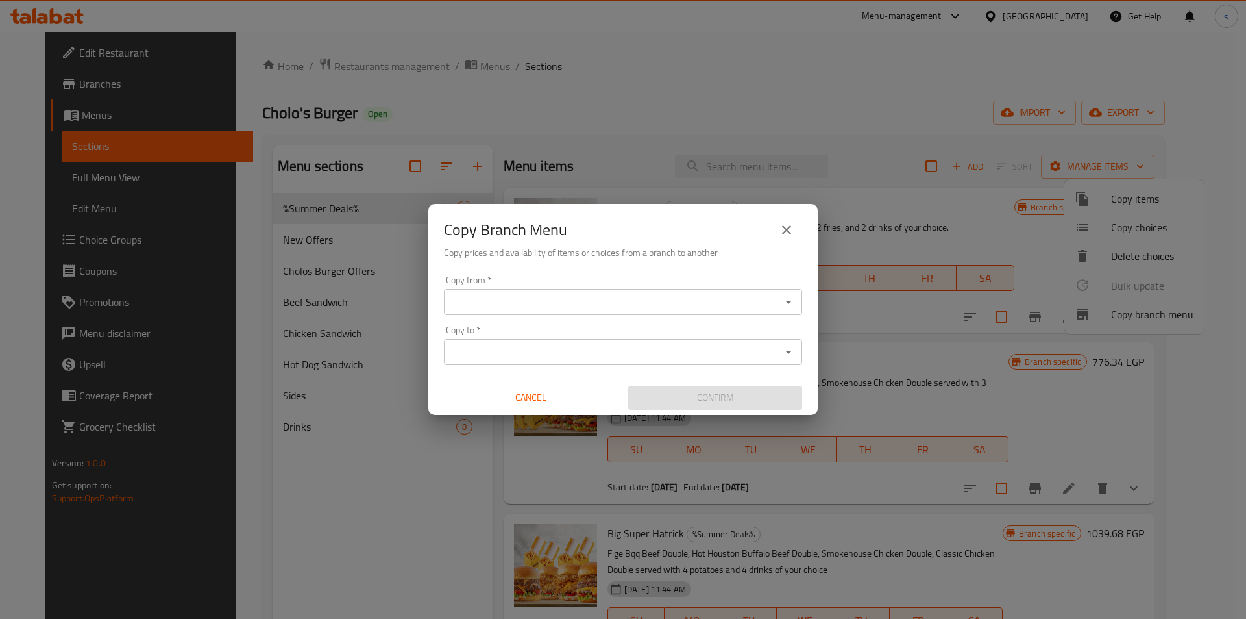
click at [604, 297] on input "Copy from   *" at bounding box center [612, 302] width 329 height 18
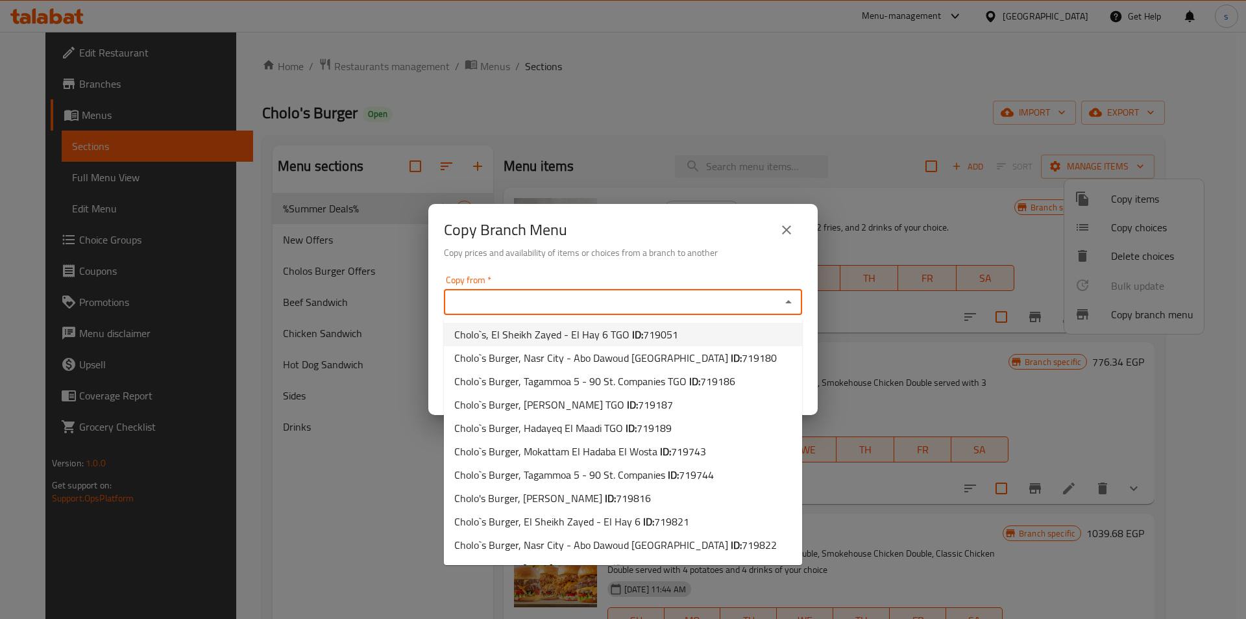
paste input "1267345"
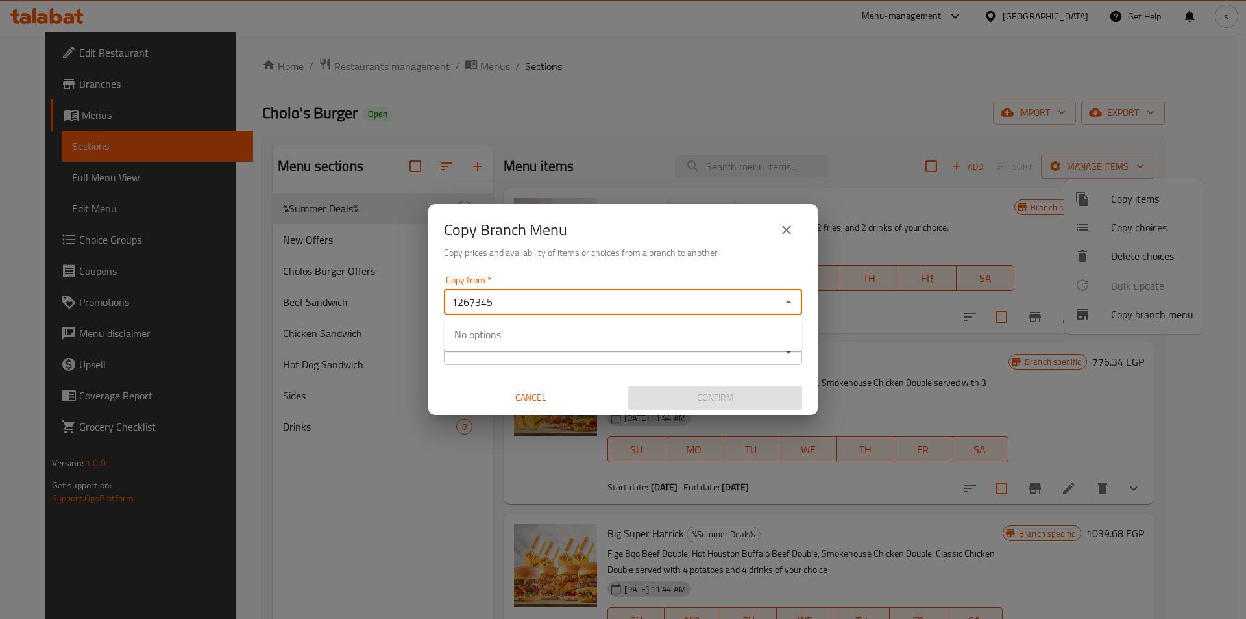
drag, startPoint x: 456, startPoint y: 308, endPoint x: 377, endPoint y: 314, distance: 79.4
click at [377, 314] on div "Copy Branch Menu Copy prices and availability of items or choices from a branch…" at bounding box center [623, 309] width 1246 height 619
click at [683, 275] on div "Copy from   * 1267345 Copy from *" at bounding box center [623, 295] width 358 height 40
click at [789, 306] on icon "Close" at bounding box center [789, 302] width 16 height 16
click at [789, 306] on icon "Open" at bounding box center [789, 302] width 16 height 16
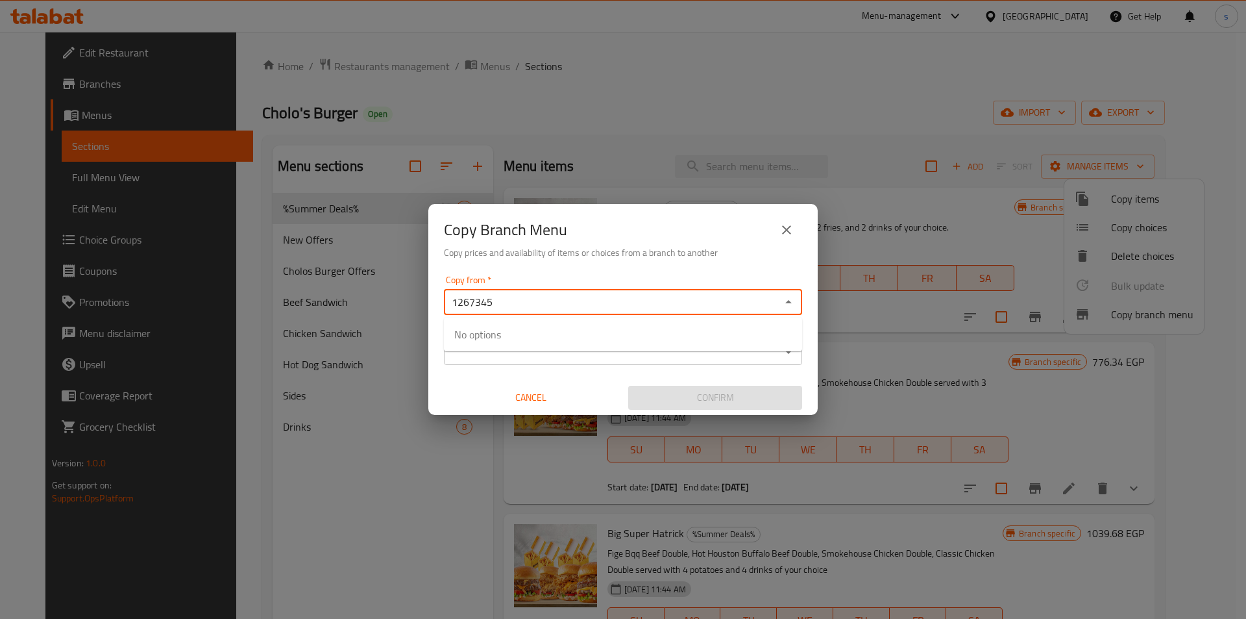
click at [786, 300] on icon "Close" at bounding box center [789, 302] width 16 height 16
click at [787, 347] on icon "Open" at bounding box center [789, 352] width 16 height 16
type input "1267345"
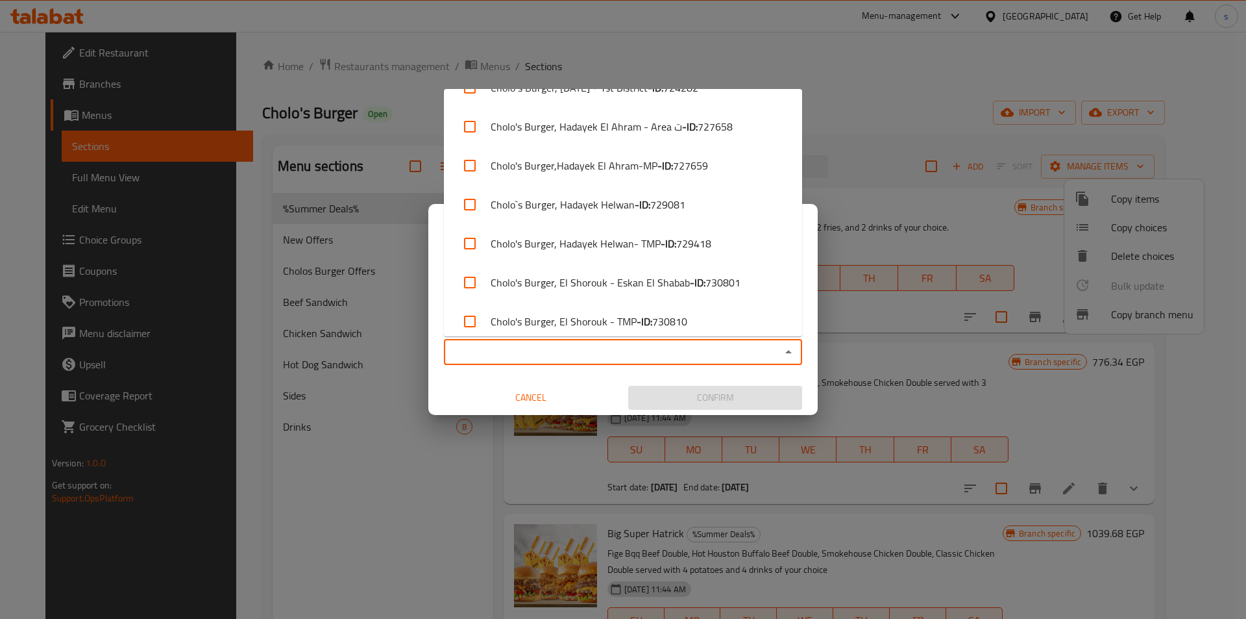
scroll to position [620, 0]
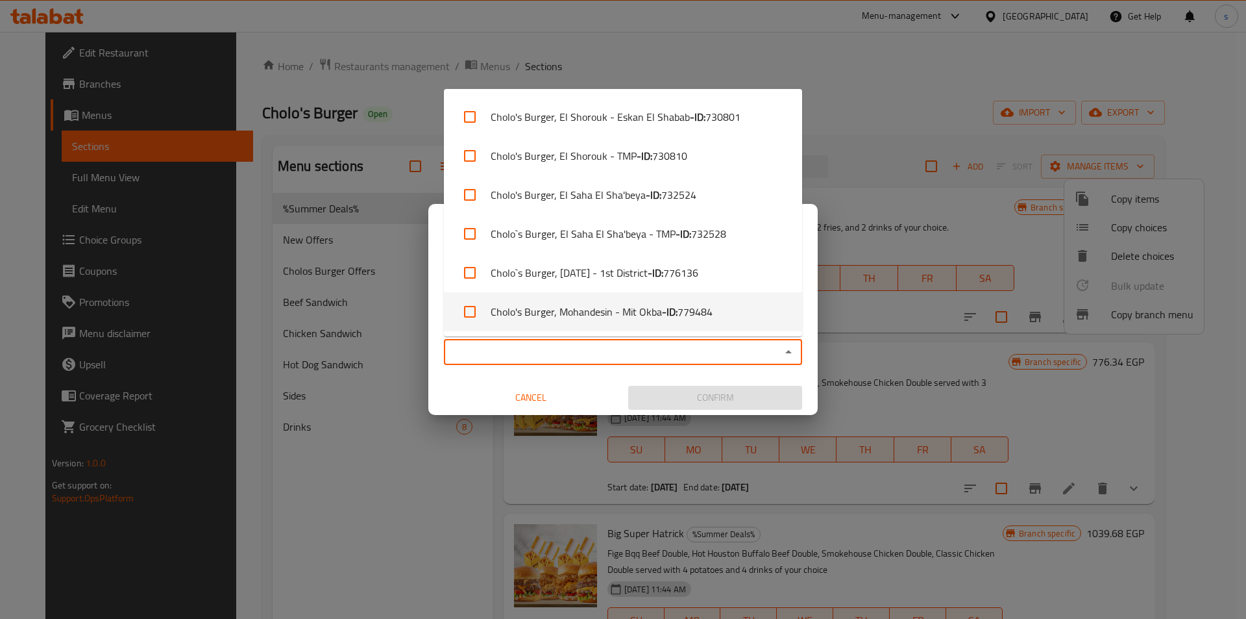
click at [769, 357] on input "Copy to   *" at bounding box center [612, 352] width 329 height 18
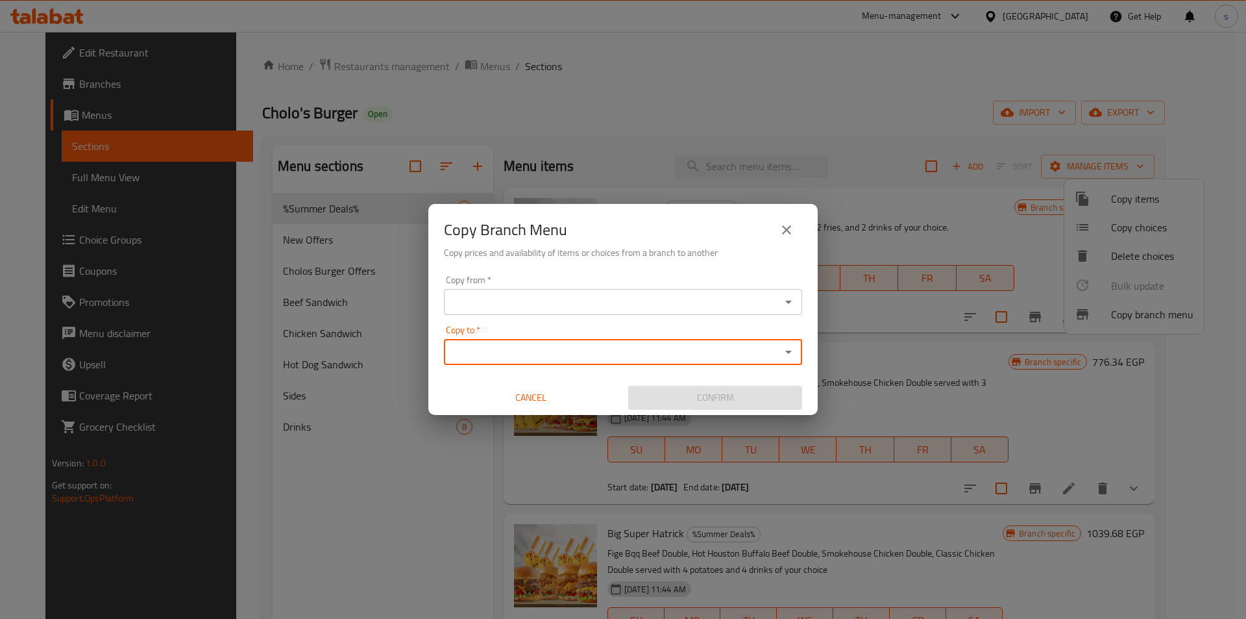
click at [746, 296] on input "Copy from   *" at bounding box center [612, 302] width 329 height 18
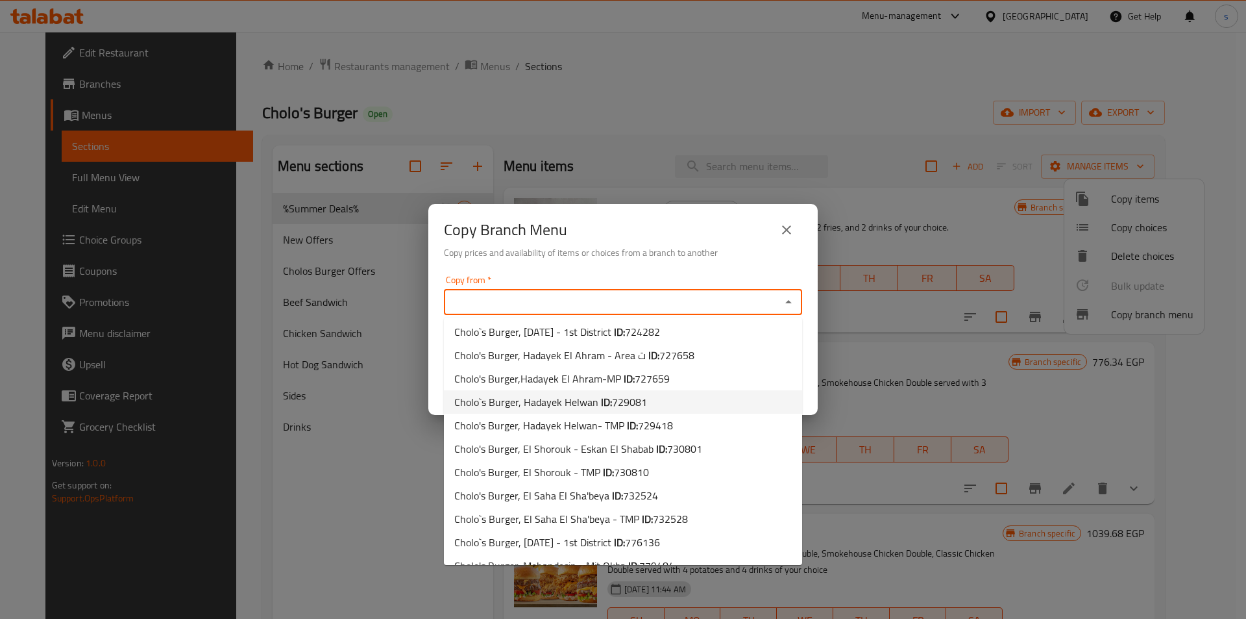
scroll to position [277, 0]
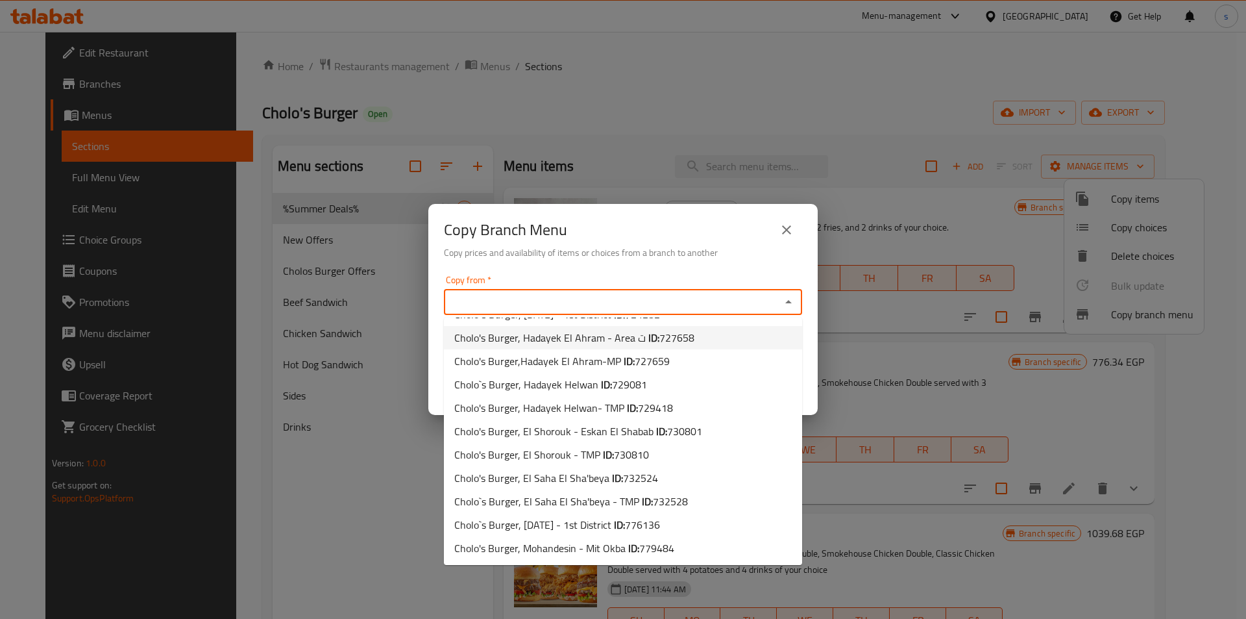
click at [659, 245] on h6 "Copy prices and availability of items or choices from a branch to another" at bounding box center [623, 252] width 358 height 14
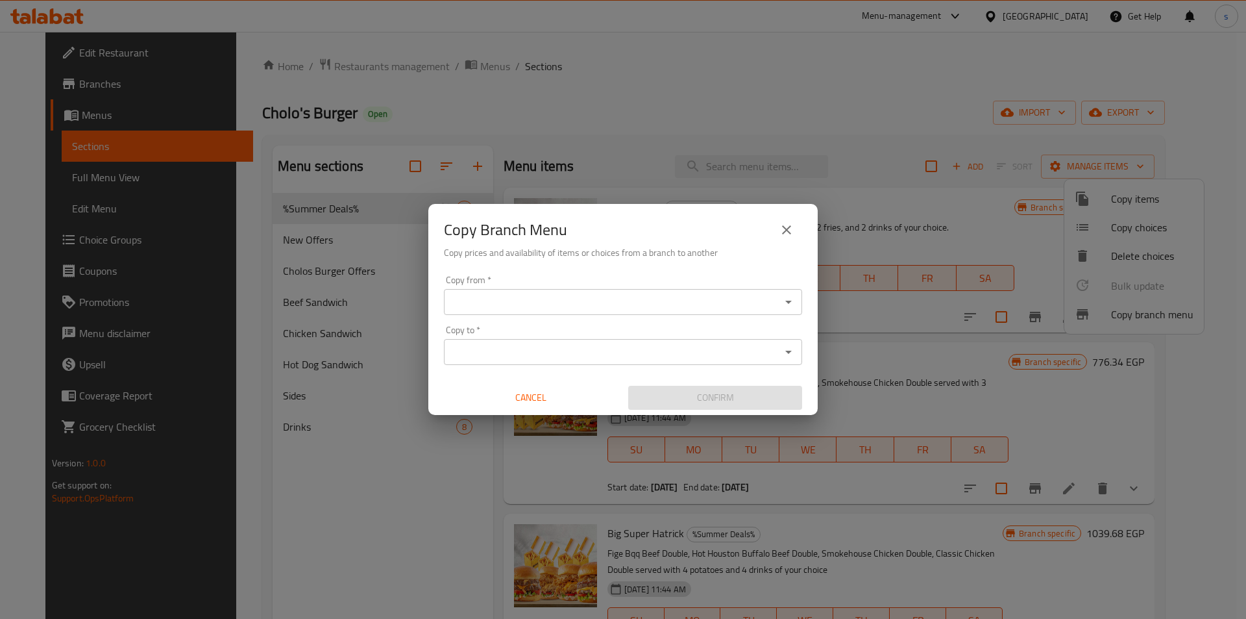
click at [785, 227] on icon "close" at bounding box center [787, 230] width 16 height 16
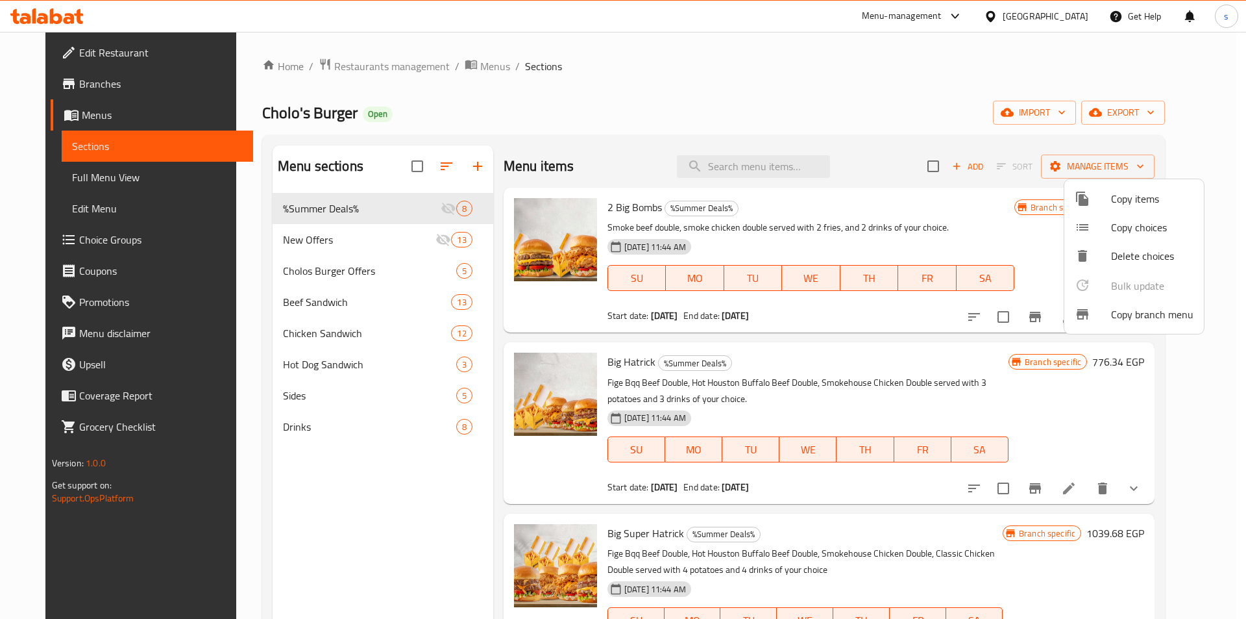
click at [60, 104] on div at bounding box center [623, 309] width 1246 height 619
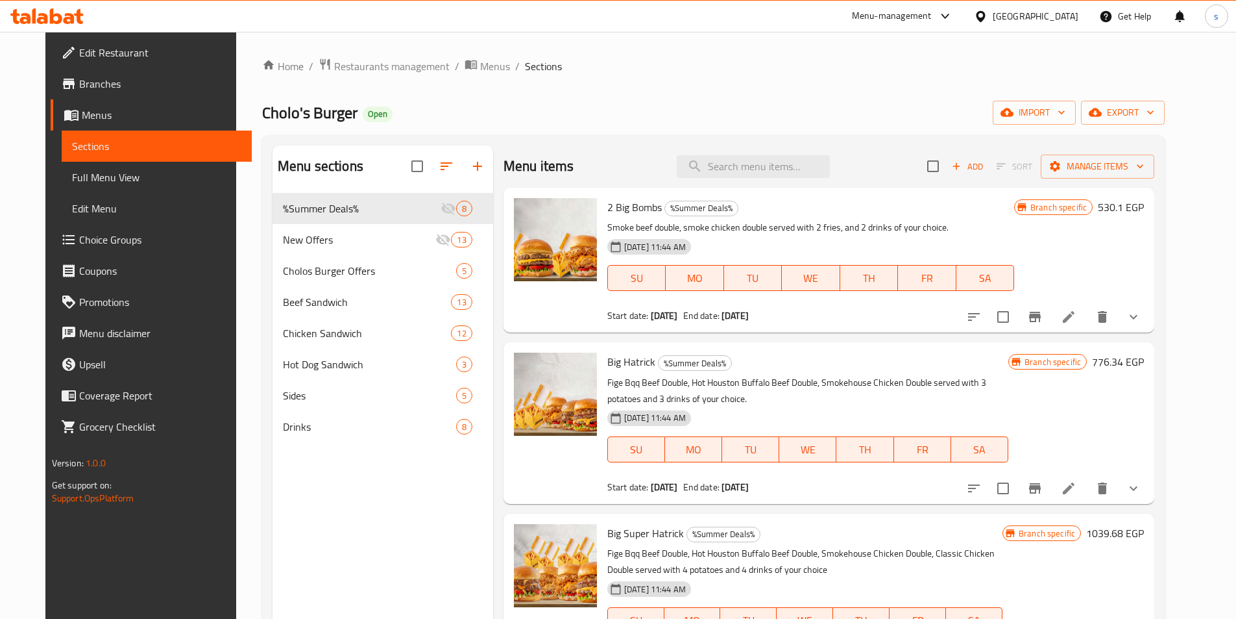
click at [60, 104] on link "Menus" at bounding box center [151, 114] width 201 height 31
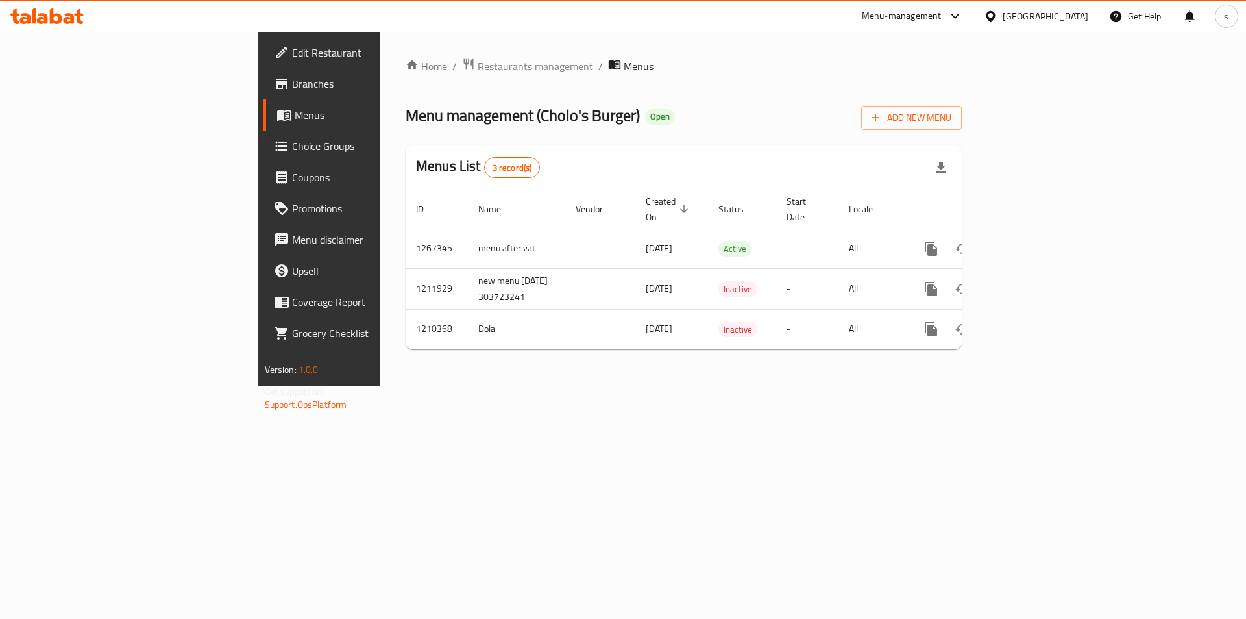
click at [292, 82] on span "Branches" at bounding box center [374, 84] width 164 height 16
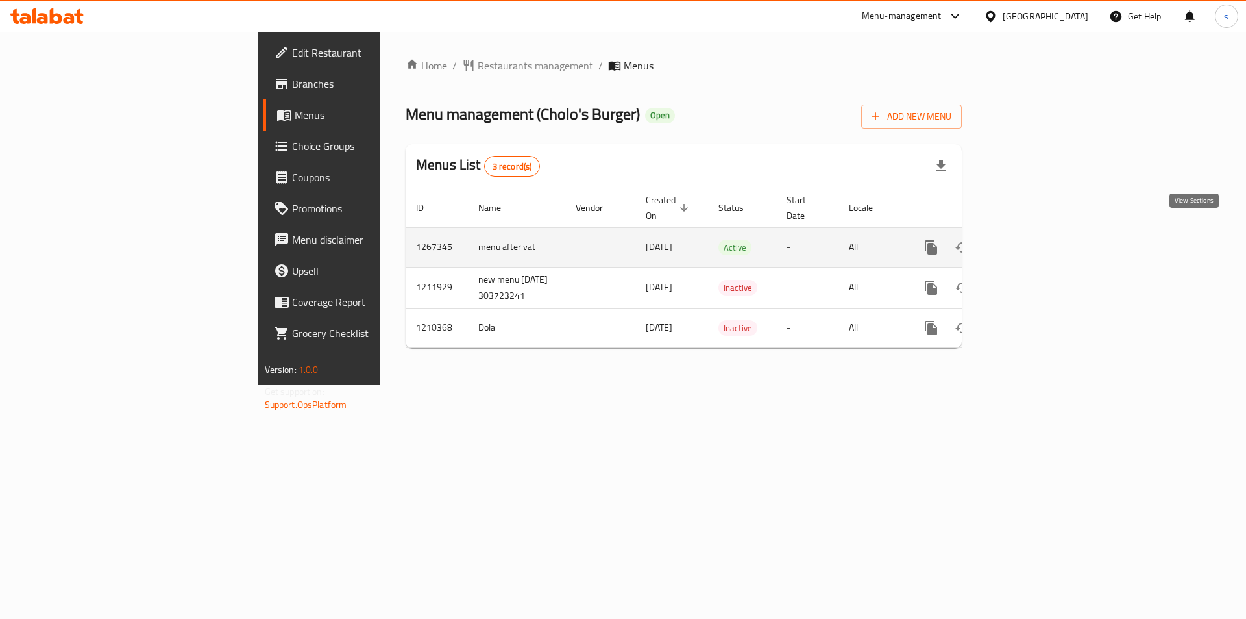
click at [1033, 239] on icon "enhanced table" at bounding box center [1025, 247] width 16 height 16
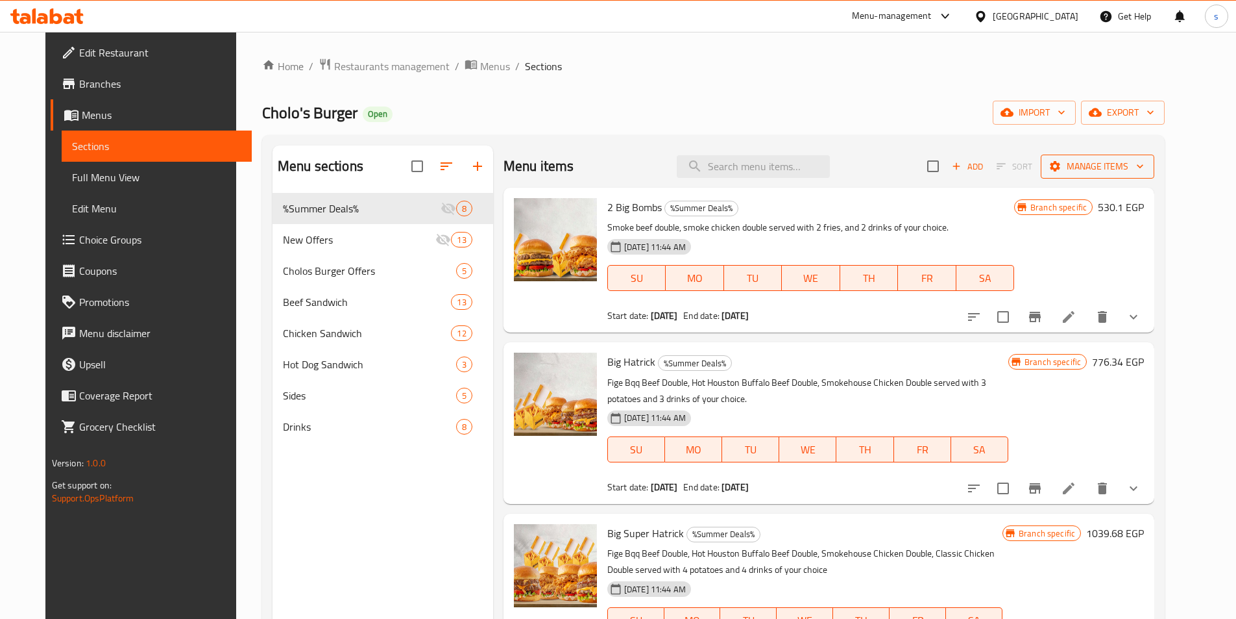
click at [1144, 165] on span "Manage items" at bounding box center [1097, 166] width 93 height 16
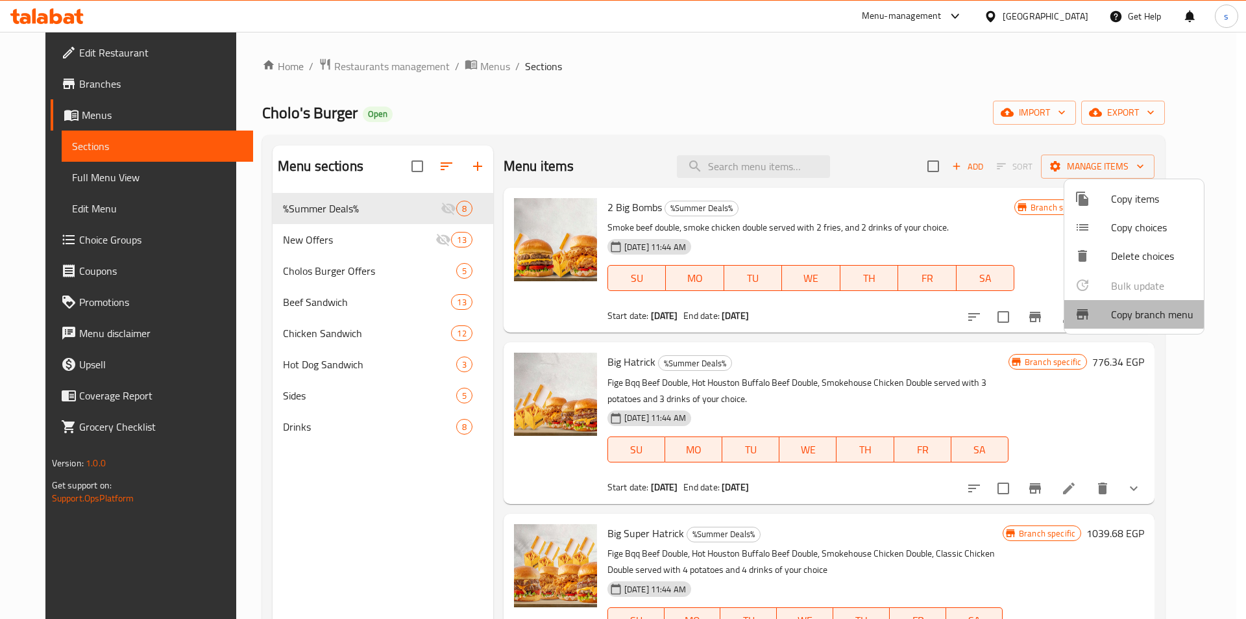
click at [1117, 312] on span "Copy branch menu" at bounding box center [1152, 314] width 82 height 16
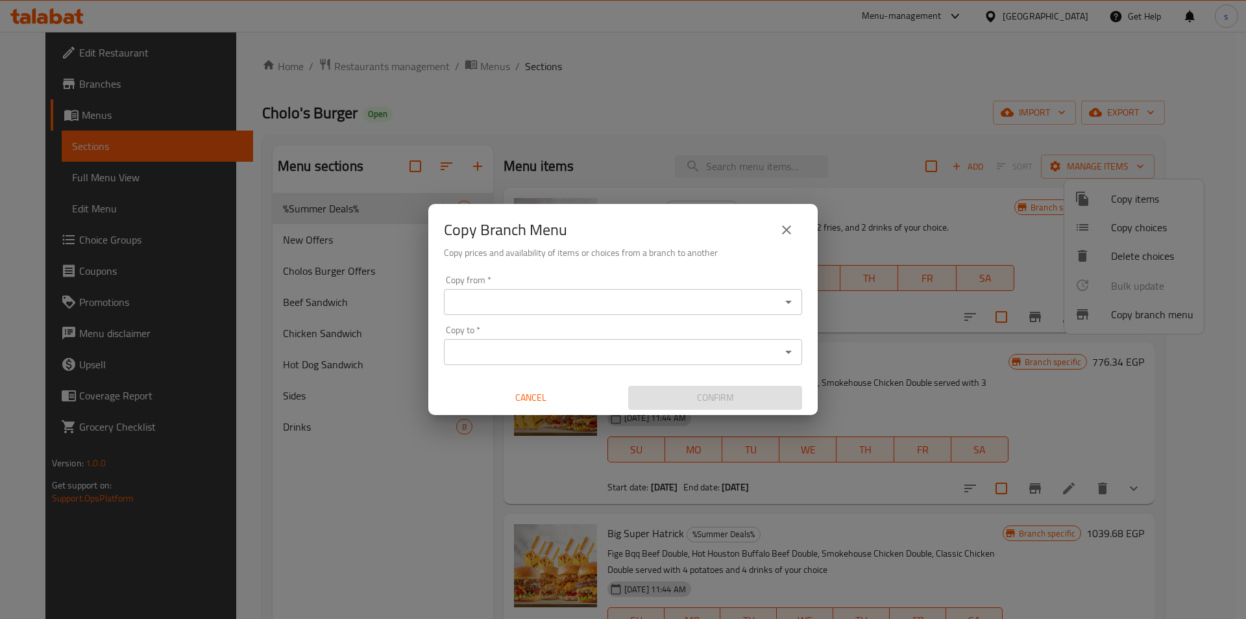
click at [559, 310] on input "Copy from   *" at bounding box center [612, 302] width 329 height 18
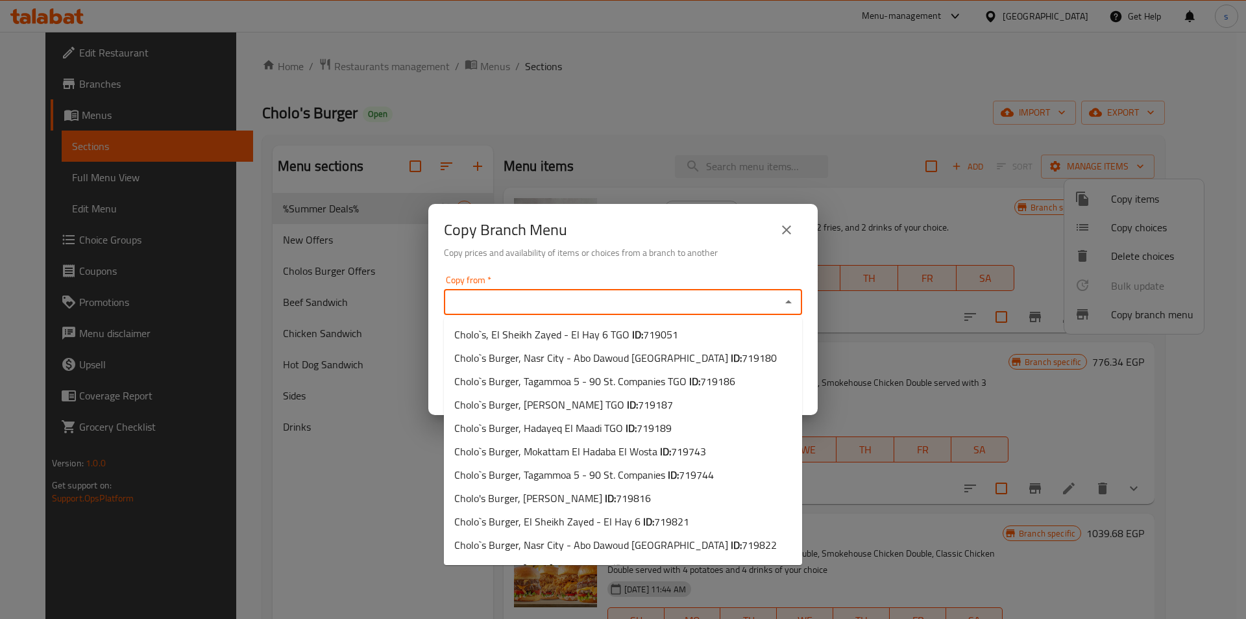
click at [653, 86] on div "Copy Branch Menu Copy prices and availability of items or choices from a branch…" at bounding box center [623, 309] width 1246 height 619
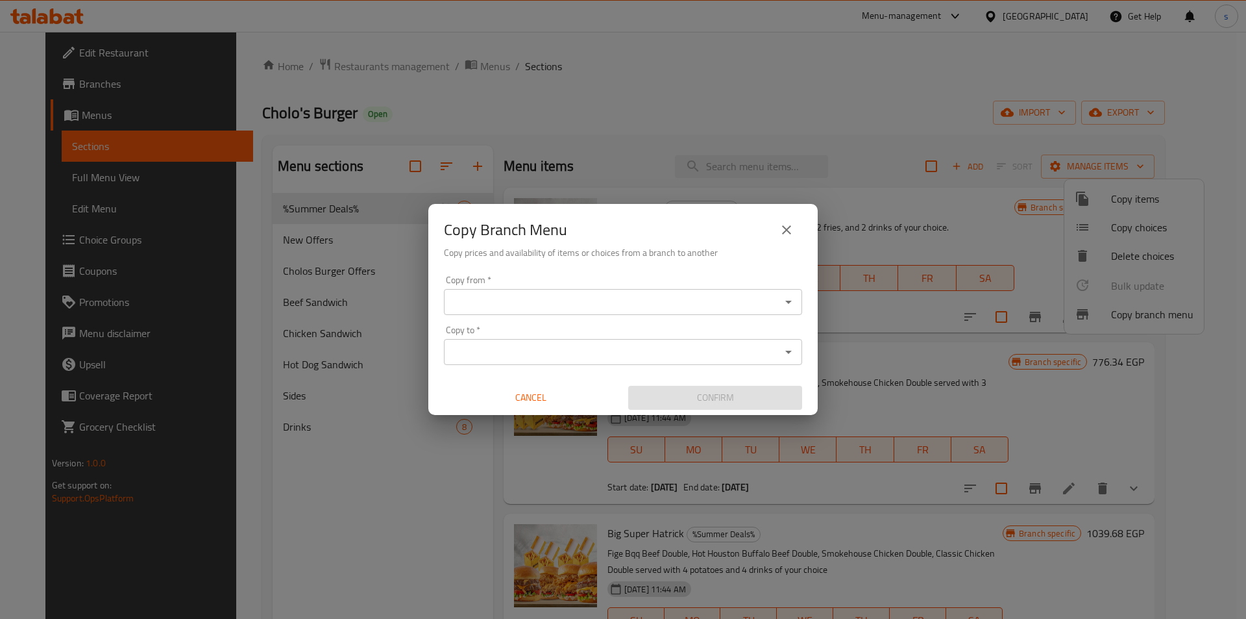
click at [791, 225] on icon "close" at bounding box center [787, 230] width 16 height 16
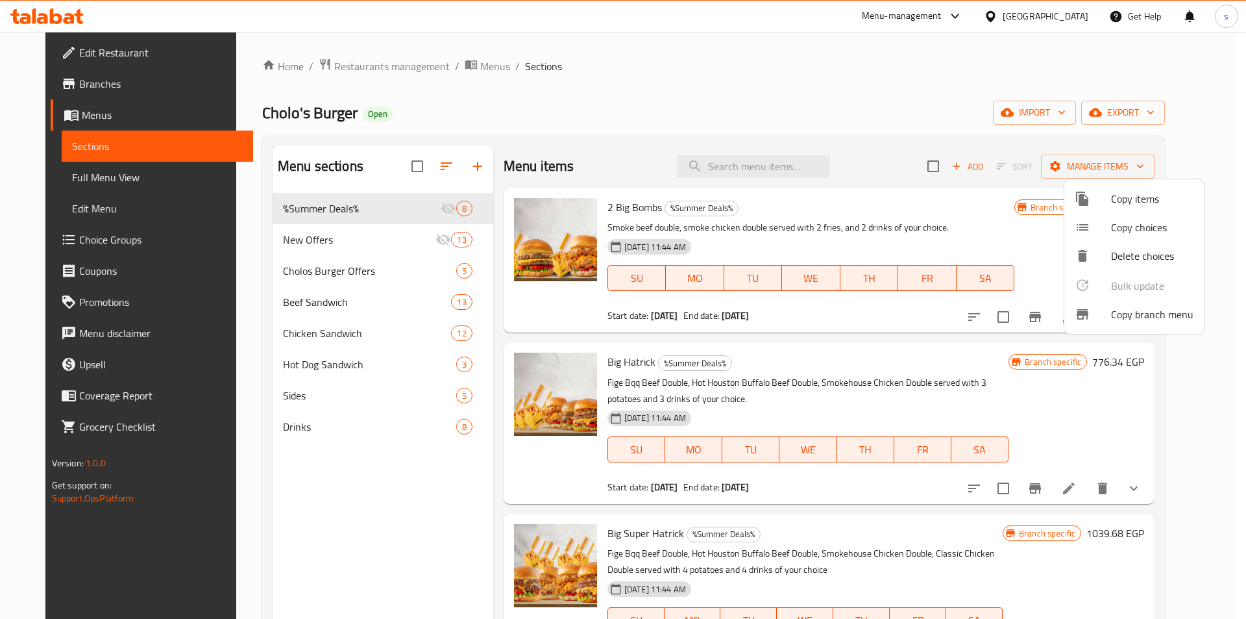
click at [47, 80] on div at bounding box center [623, 309] width 1246 height 619
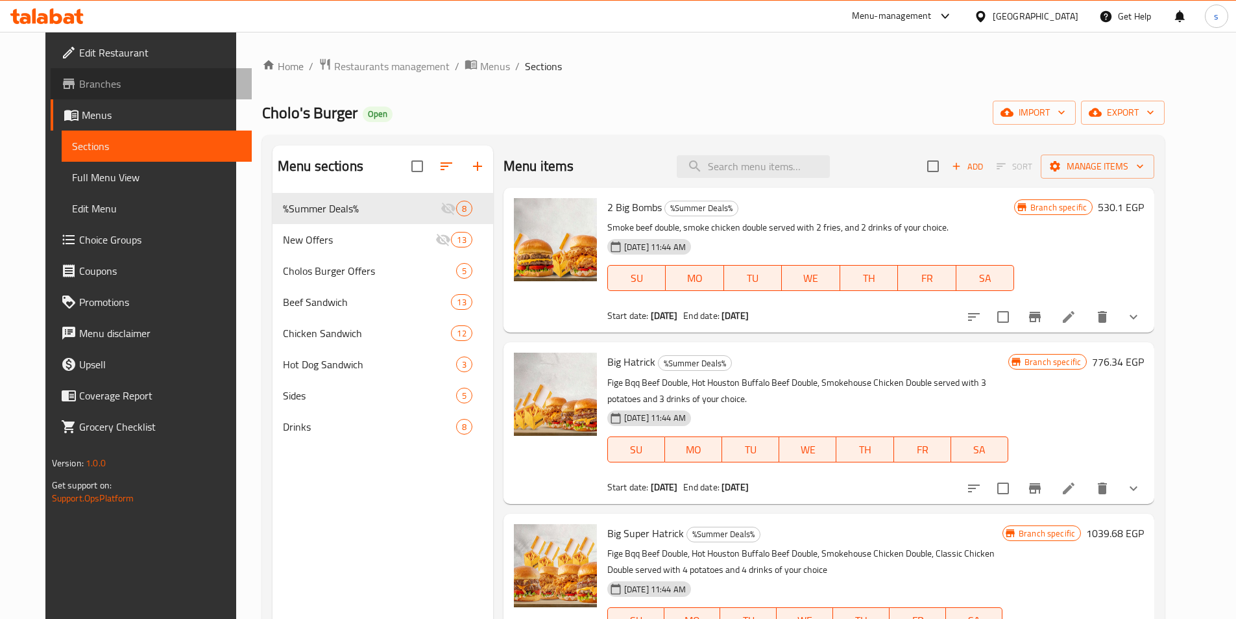
click at [79, 81] on span "Branches" at bounding box center [160, 84] width 162 height 16
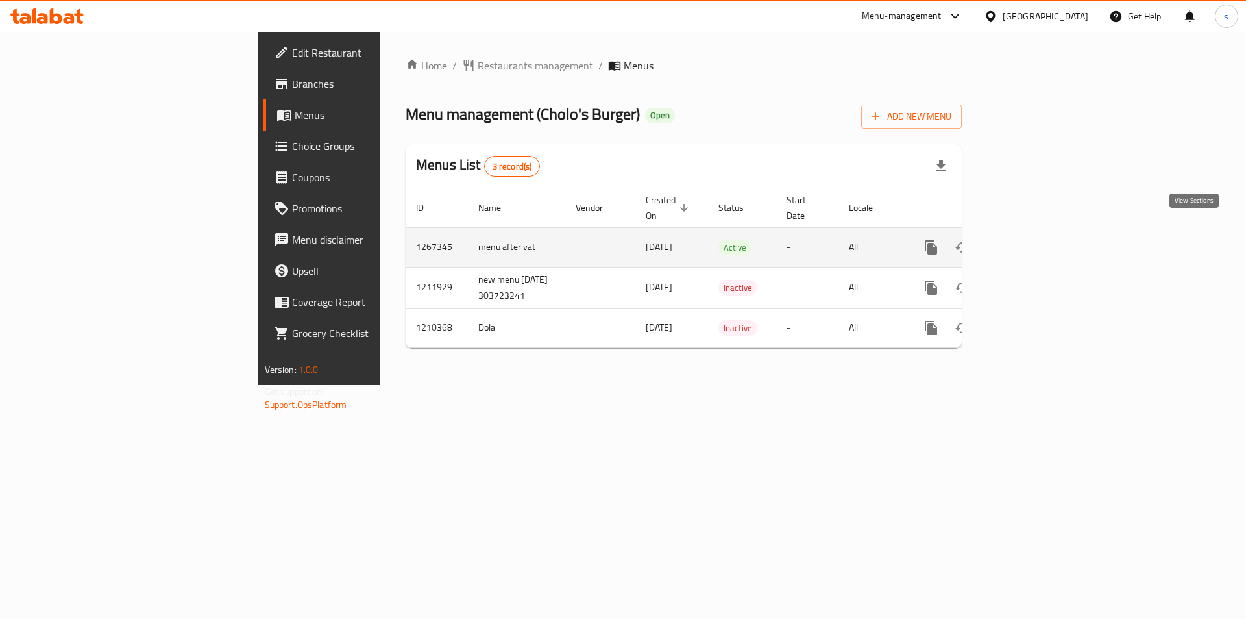
click at [1033, 239] on icon "enhanced table" at bounding box center [1025, 247] width 16 height 16
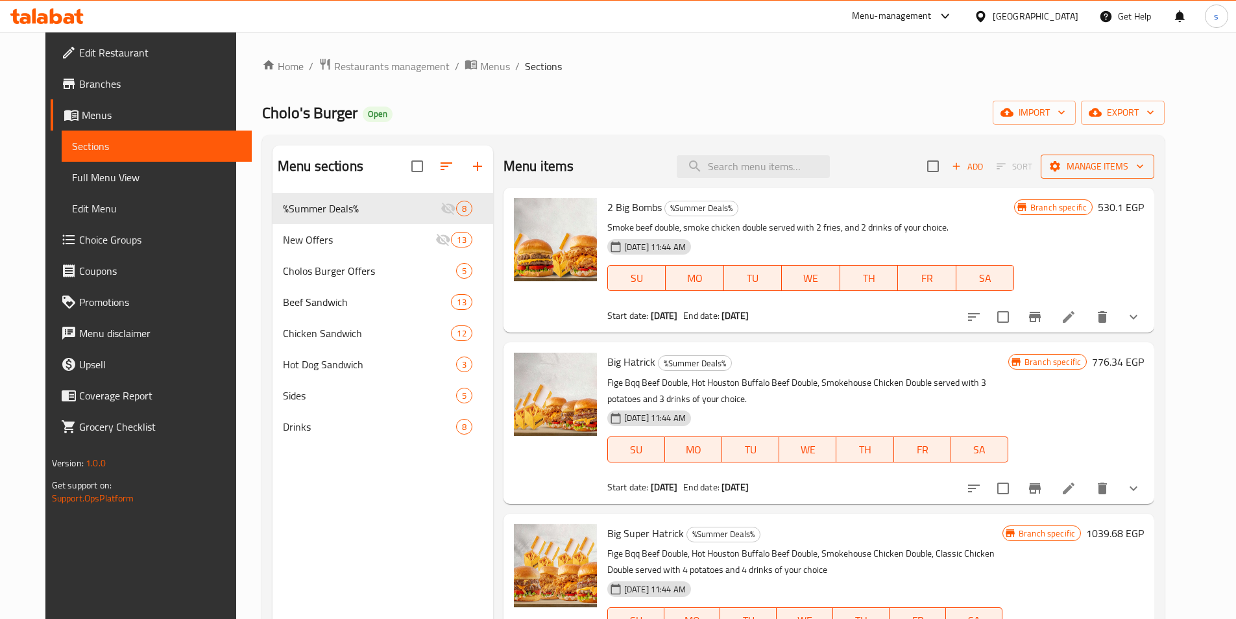
click at [1144, 167] on span "Manage items" at bounding box center [1097, 166] width 93 height 16
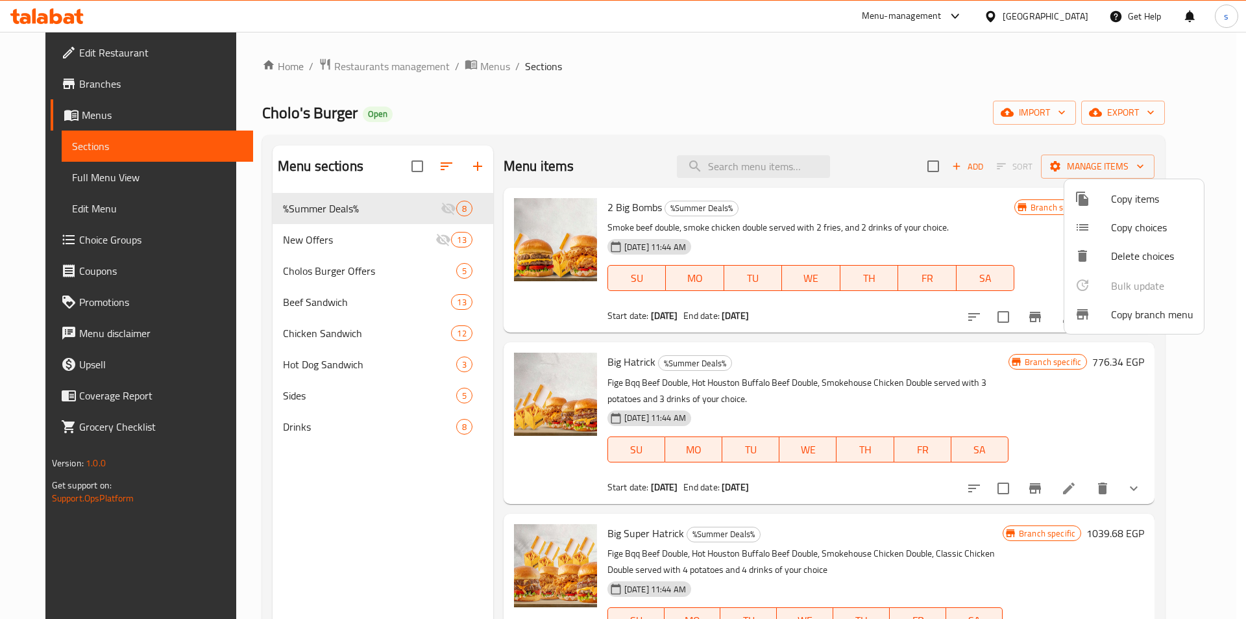
click at [1147, 308] on span "Copy branch menu" at bounding box center [1152, 314] width 82 height 16
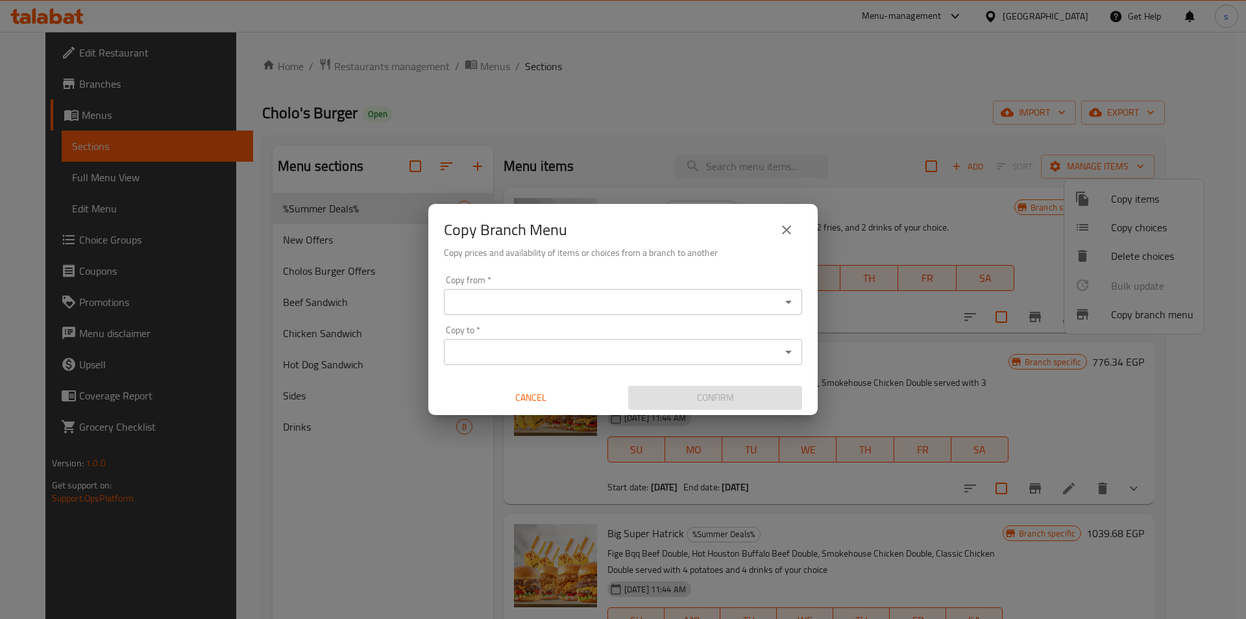
click at [613, 306] on input "Copy from   *" at bounding box center [612, 302] width 329 height 18
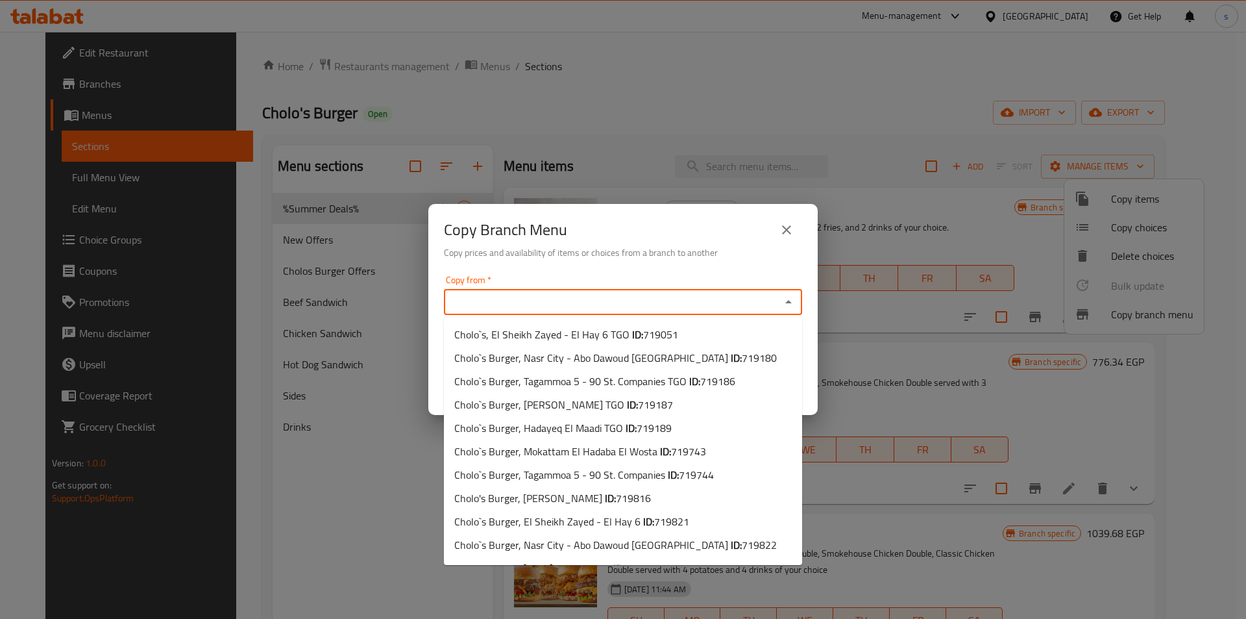
paste input "776136"
type input "776136"
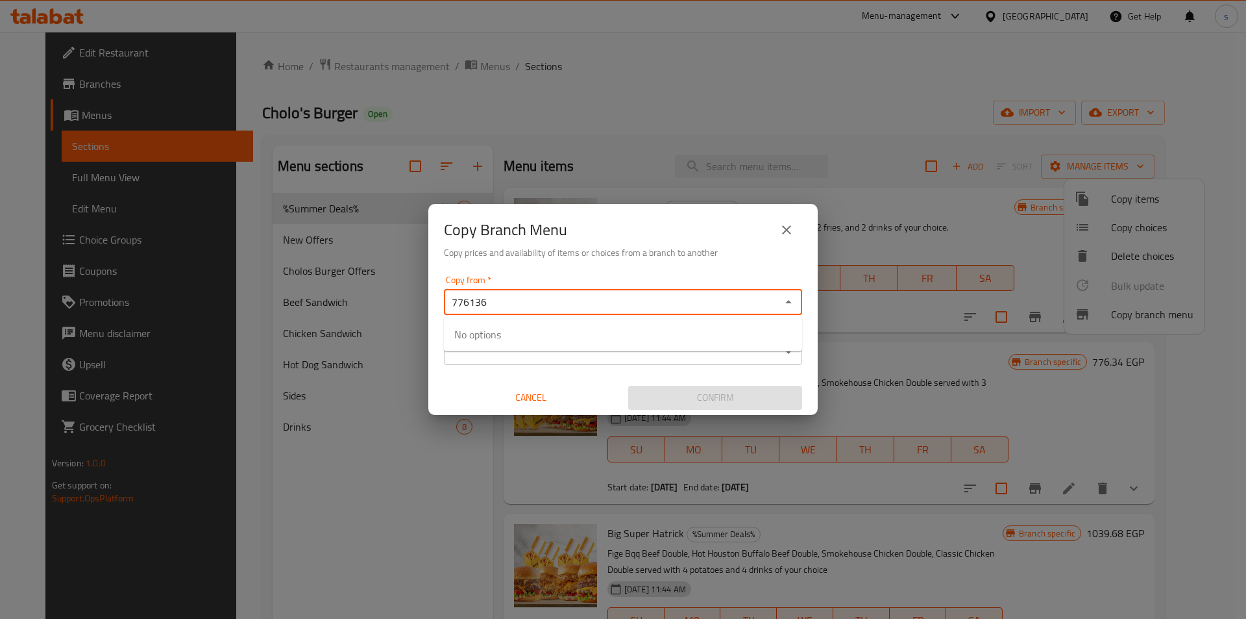
click at [609, 306] on input "776136" at bounding box center [612, 302] width 329 height 18
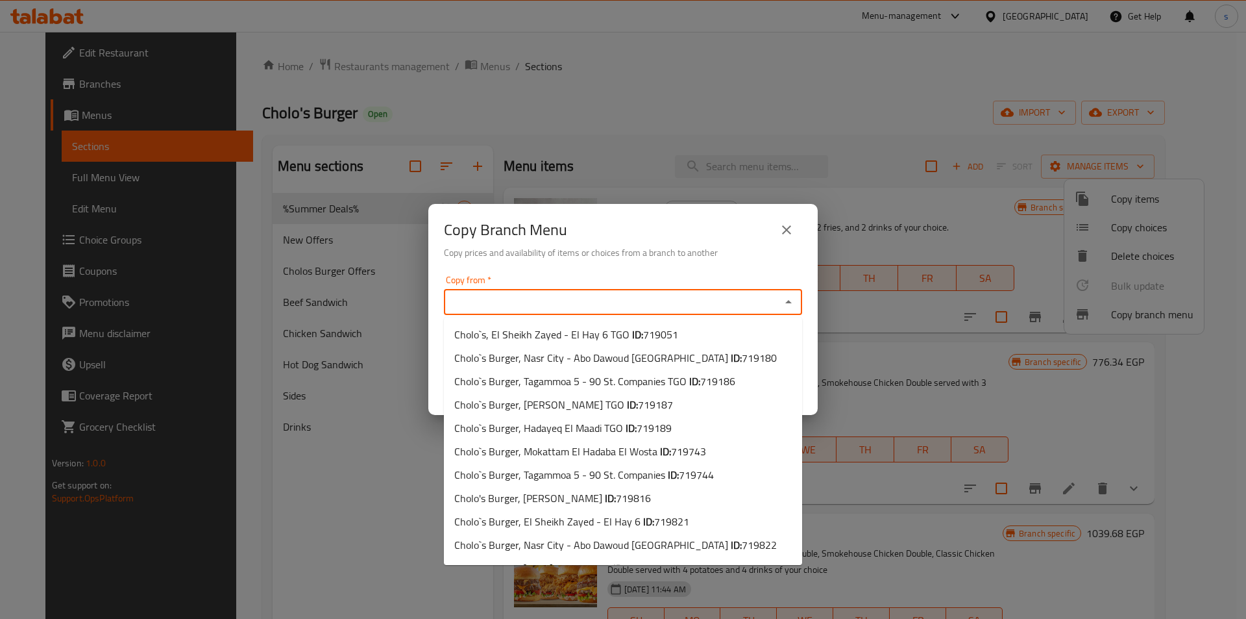
click at [521, 303] on input "Copy from   *" at bounding box center [612, 302] width 329 height 18
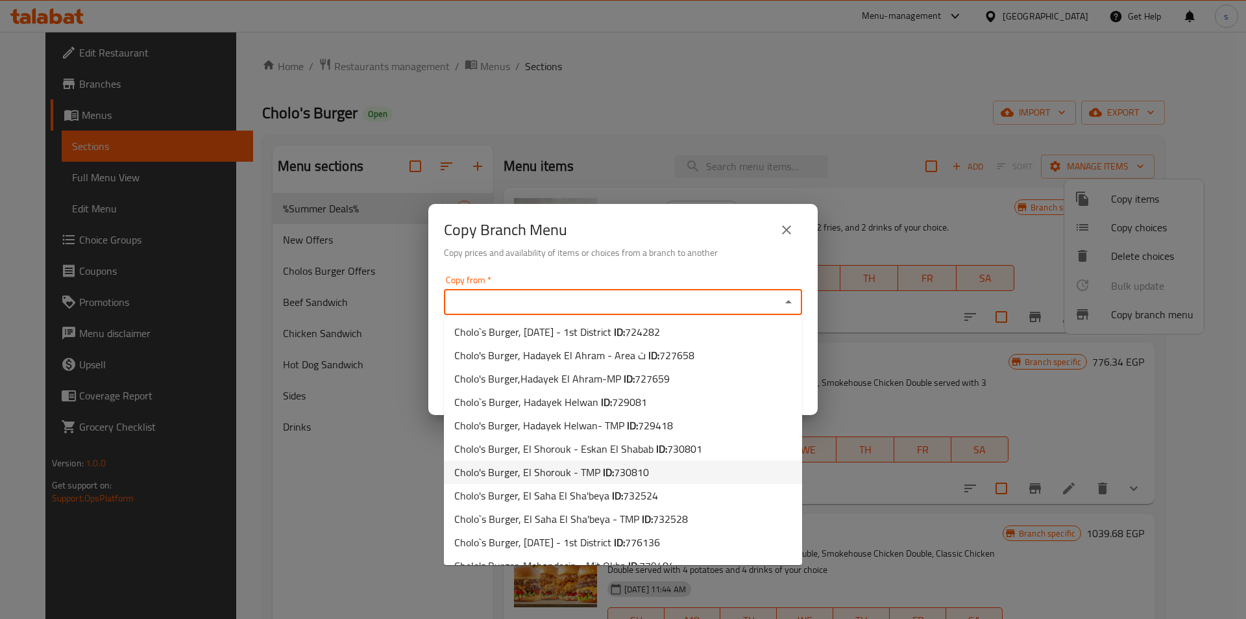
scroll to position [277, 0]
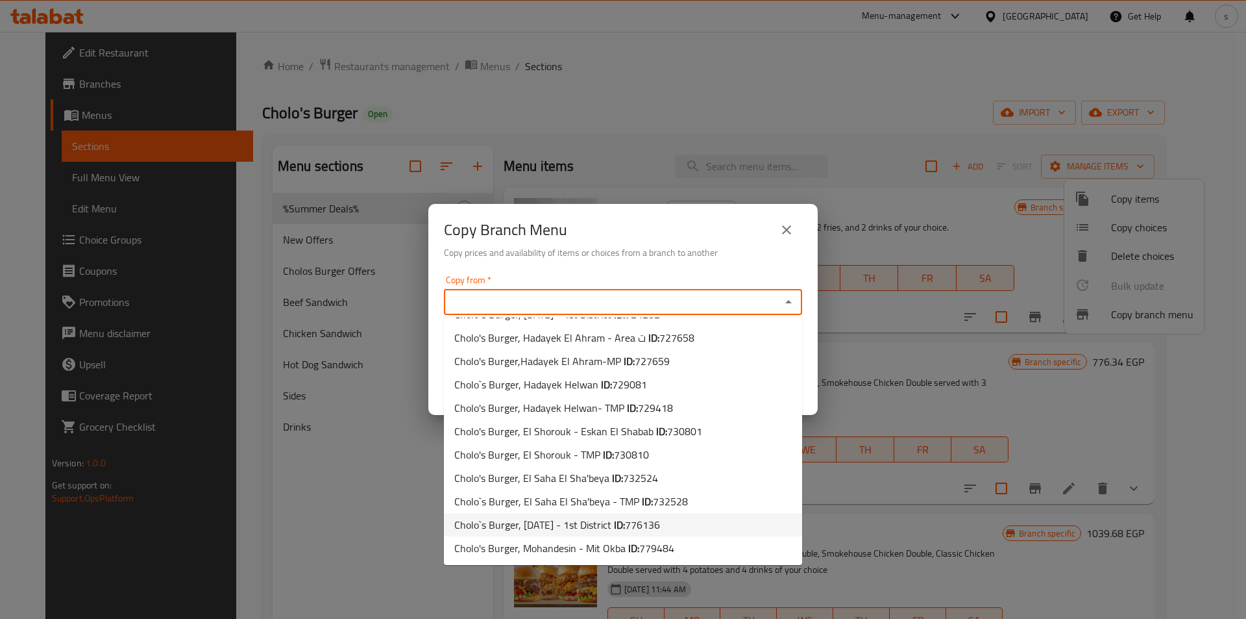
click at [712, 522] on li "Cholo`s Burger, 6th of October - 1st District ID: 776136" at bounding box center [623, 524] width 358 height 23
type input "Cholo`s Burger, 6th of October - 1st District"
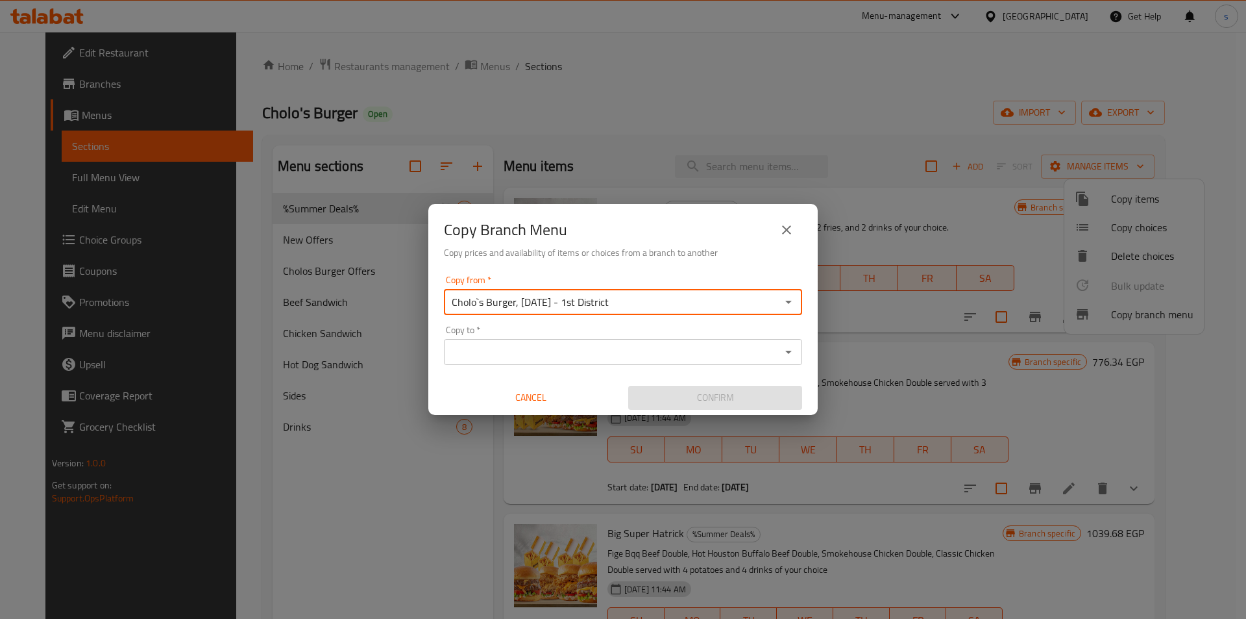
click at [572, 350] on input "Copy to   *" at bounding box center [612, 352] width 329 height 18
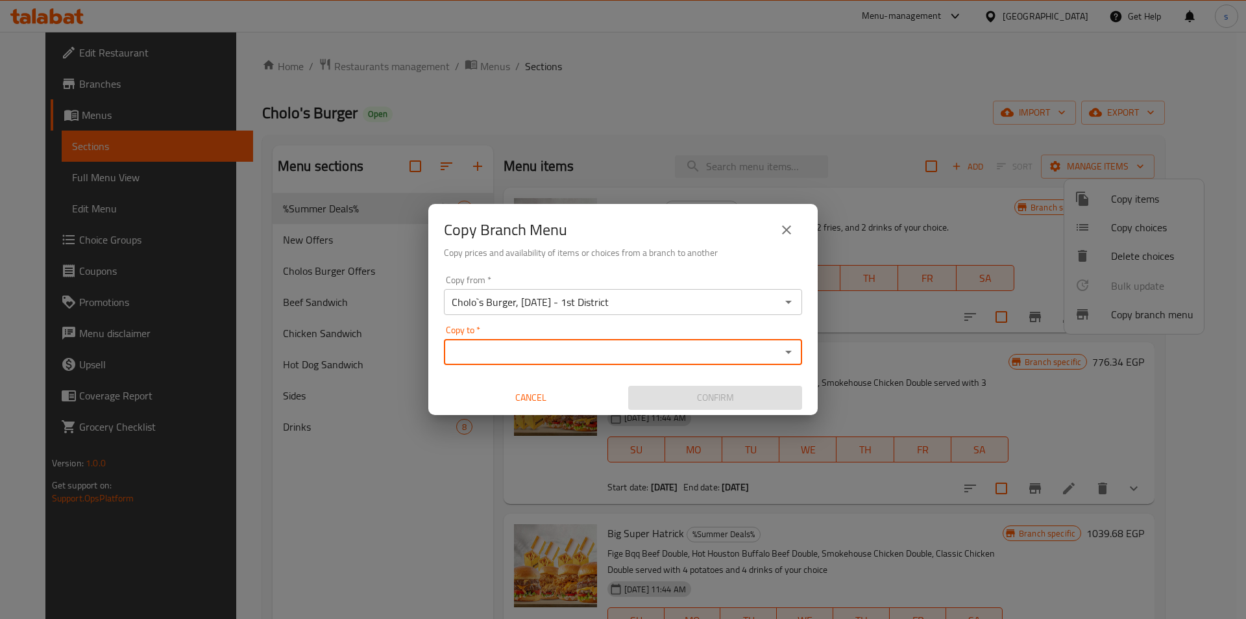
click at [610, 356] on input "Copy to   *" at bounding box center [612, 352] width 329 height 18
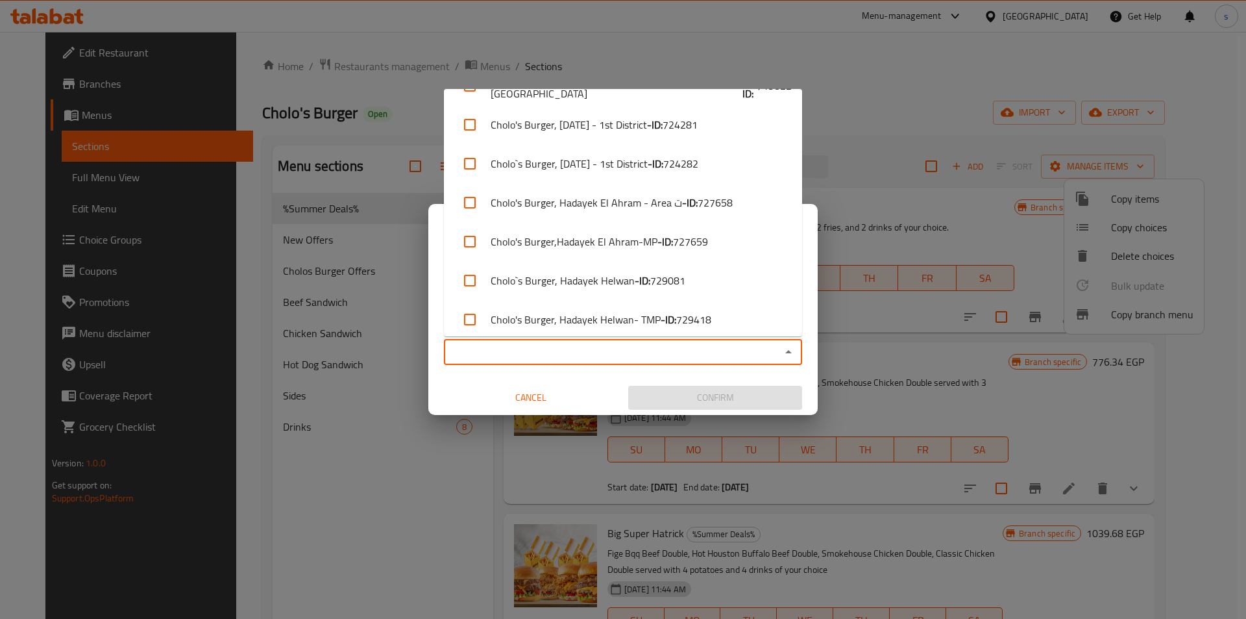
scroll to position [519, 0]
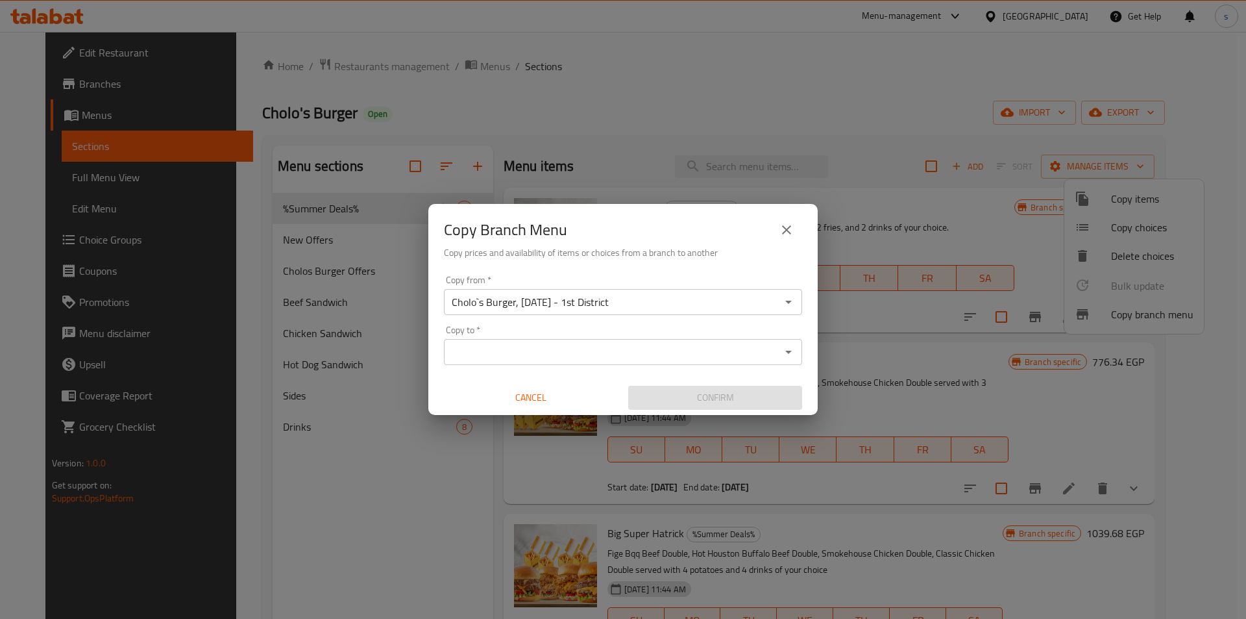
click at [573, 360] on input "Copy to   *" at bounding box center [612, 352] width 329 height 18
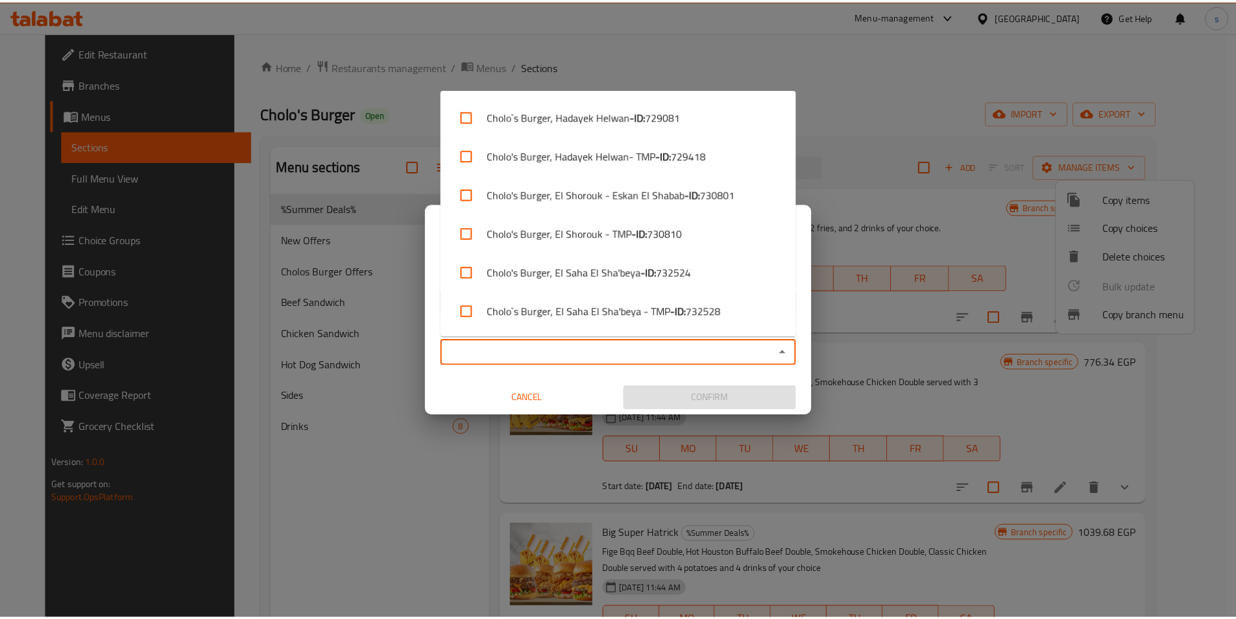
scroll to position [620, 0]
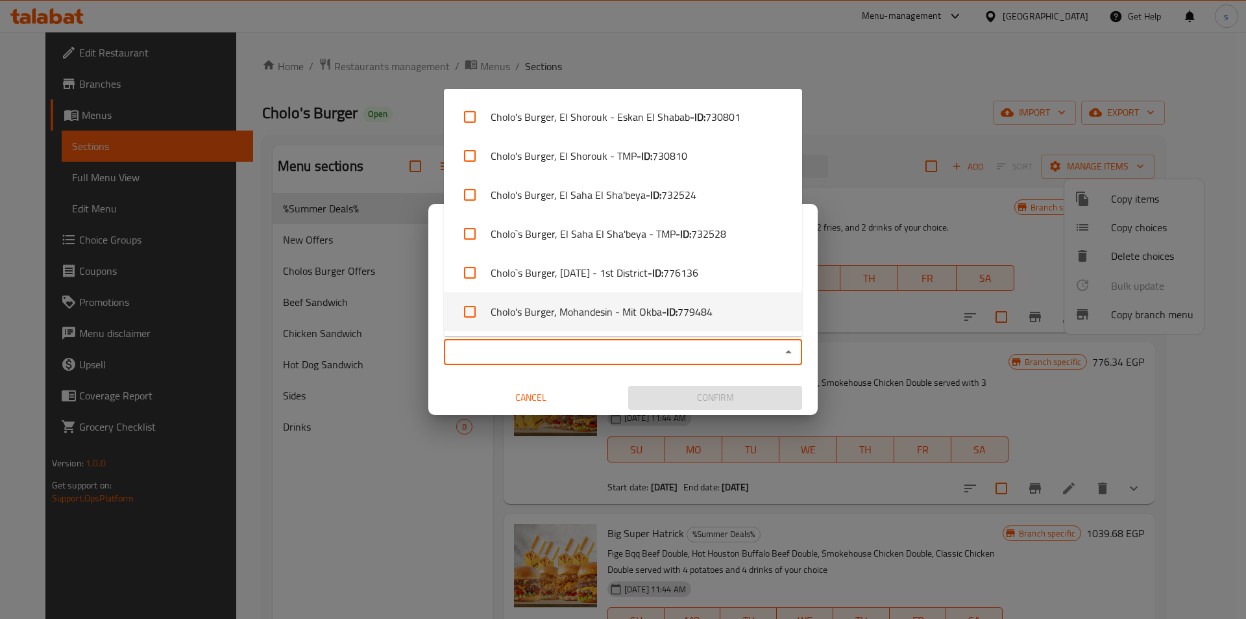
click at [733, 310] on li "Cholo's Burger, Mohandesin - Mit Okba - ID: 779484" at bounding box center [623, 311] width 358 height 39
checkbox input "true"
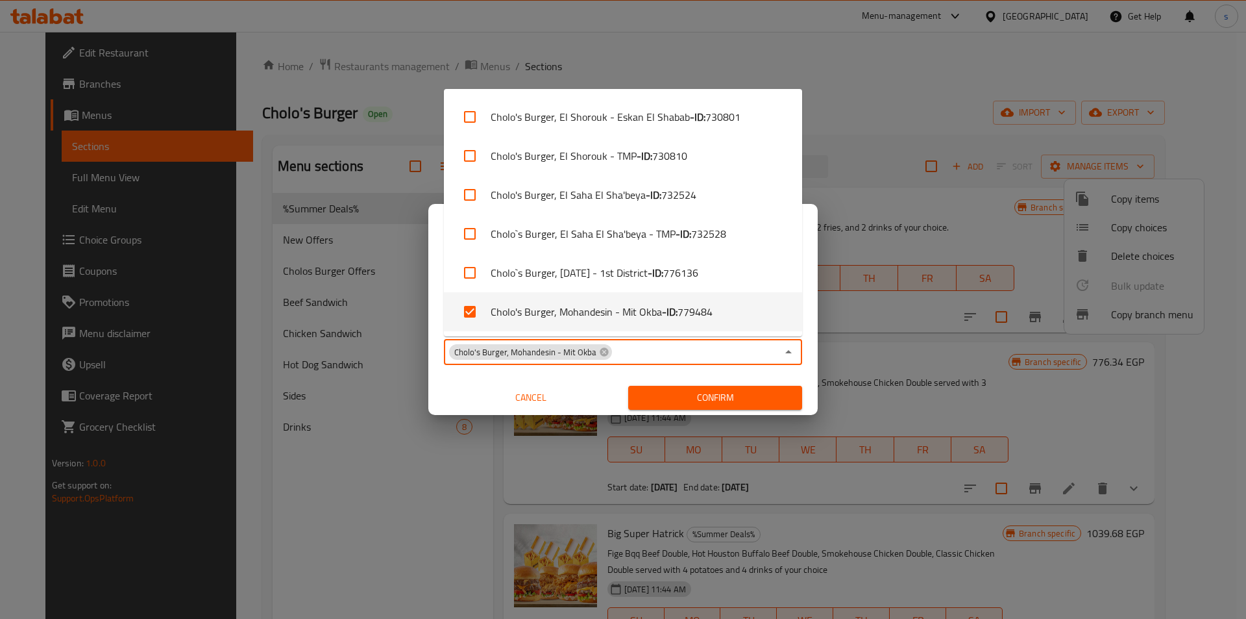
click at [617, 374] on div "Copy from   * Cholo`s Burger, 6th of October - 1st District Copy from * Copy to…" at bounding box center [622, 342] width 389 height 145
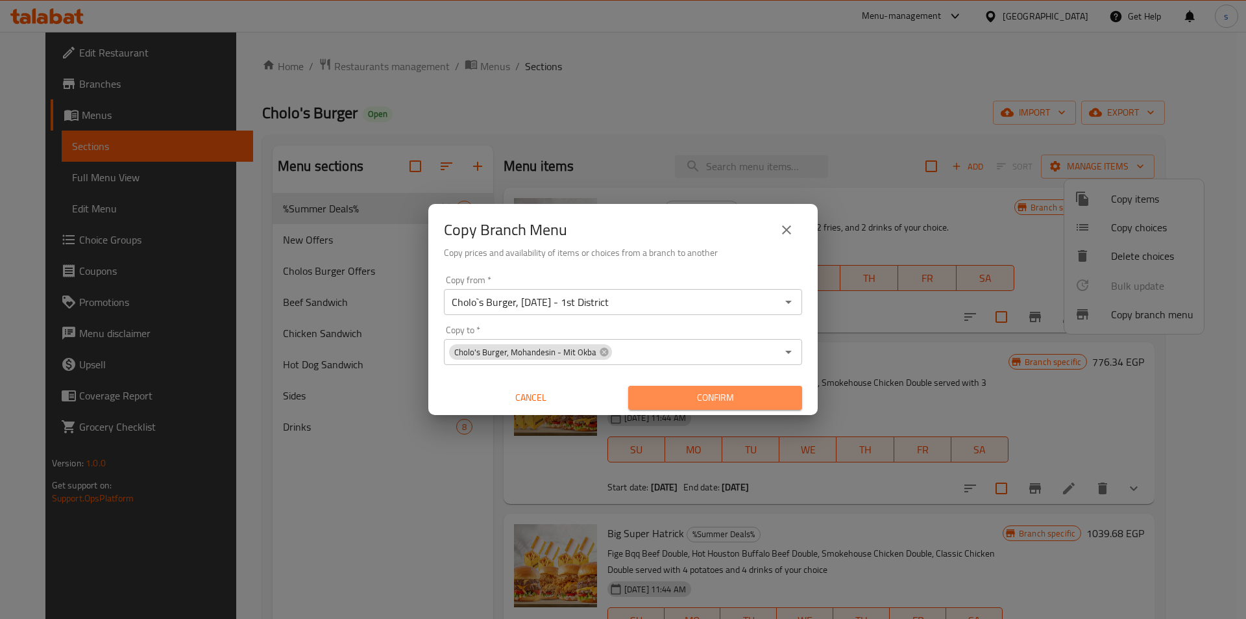
click at [709, 395] on span "Confirm" at bounding box center [715, 397] width 153 height 16
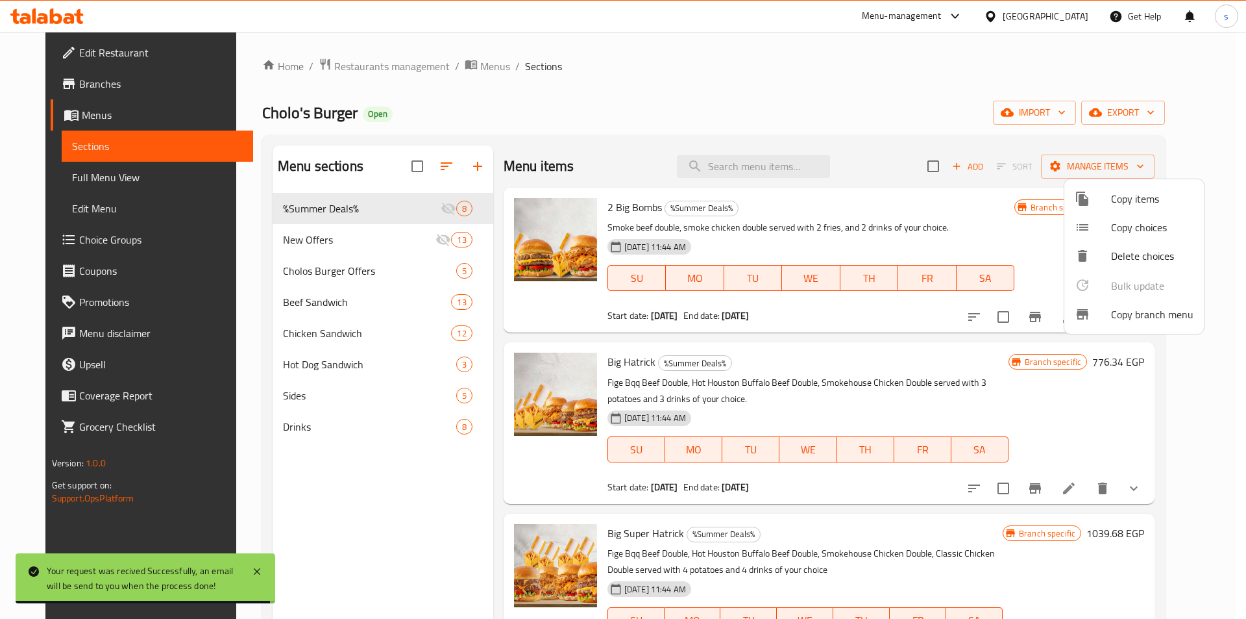
click at [1186, 104] on div at bounding box center [623, 309] width 1246 height 619
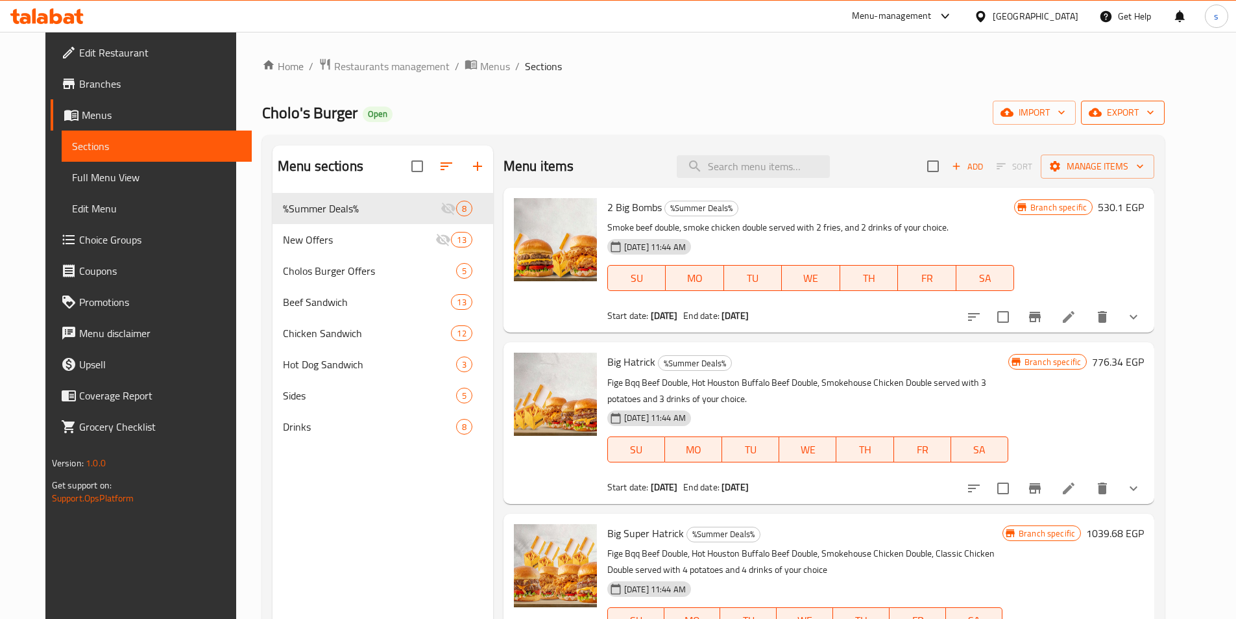
click at [1155, 114] on span "export" at bounding box center [1123, 112] width 63 height 16
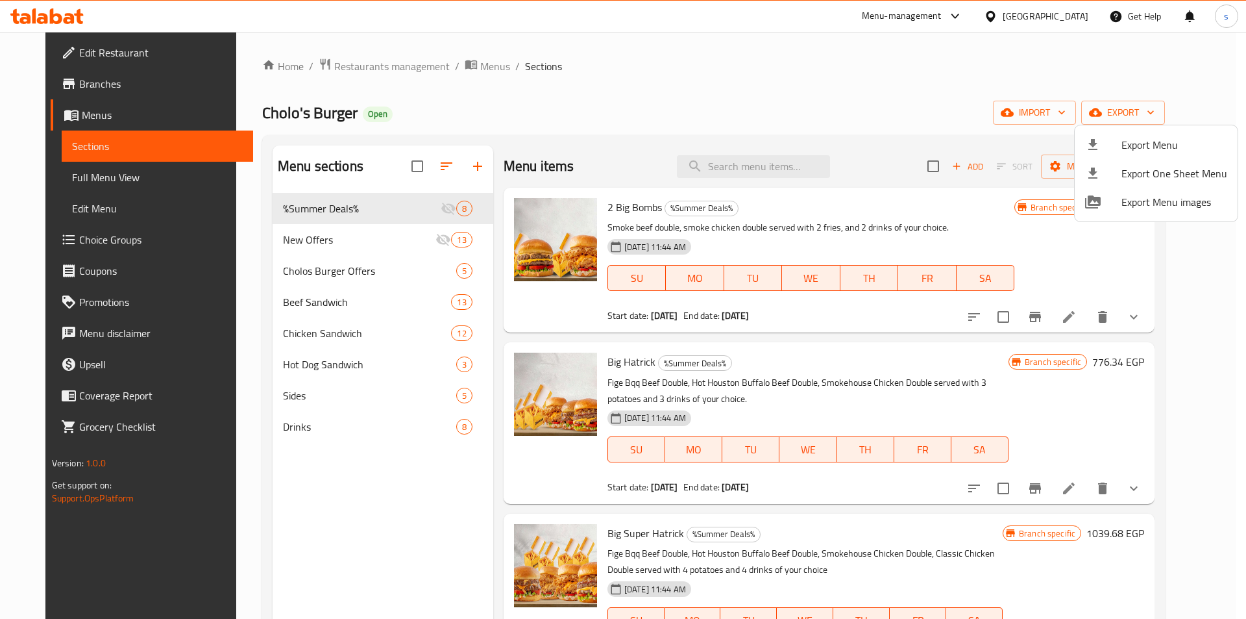
click at [973, 73] on div at bounding box center [623, 309] width 1246 height 619
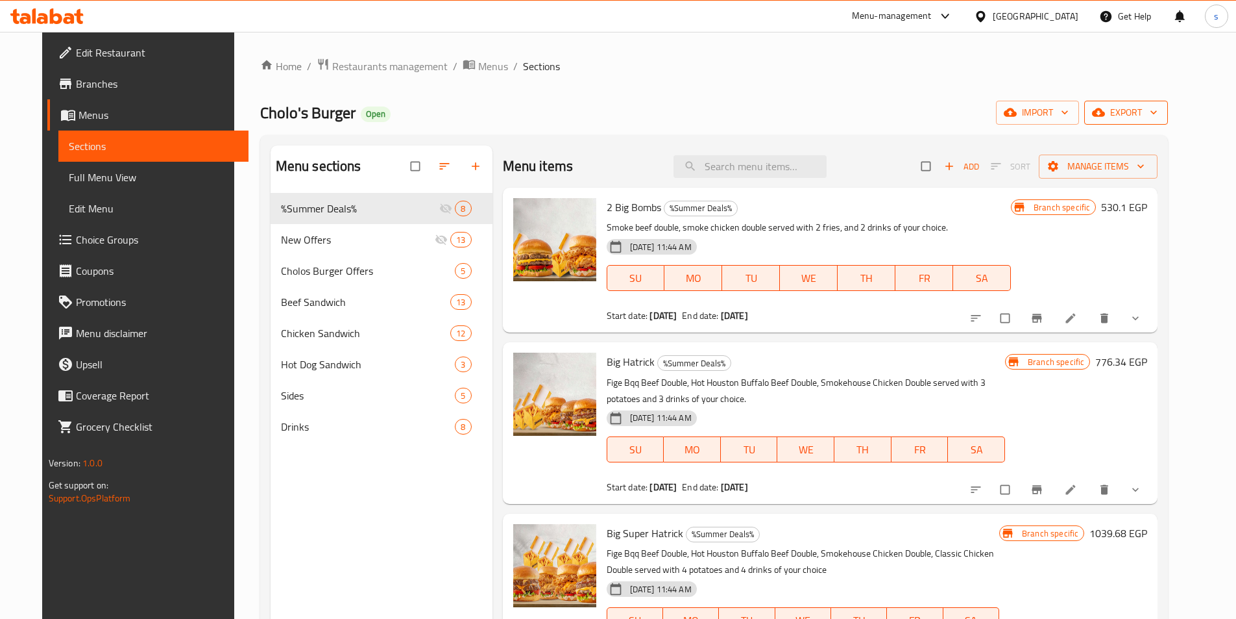
click at [1105, 114] on icon "button" at bounding box center [1098, 112] width 13 height 8
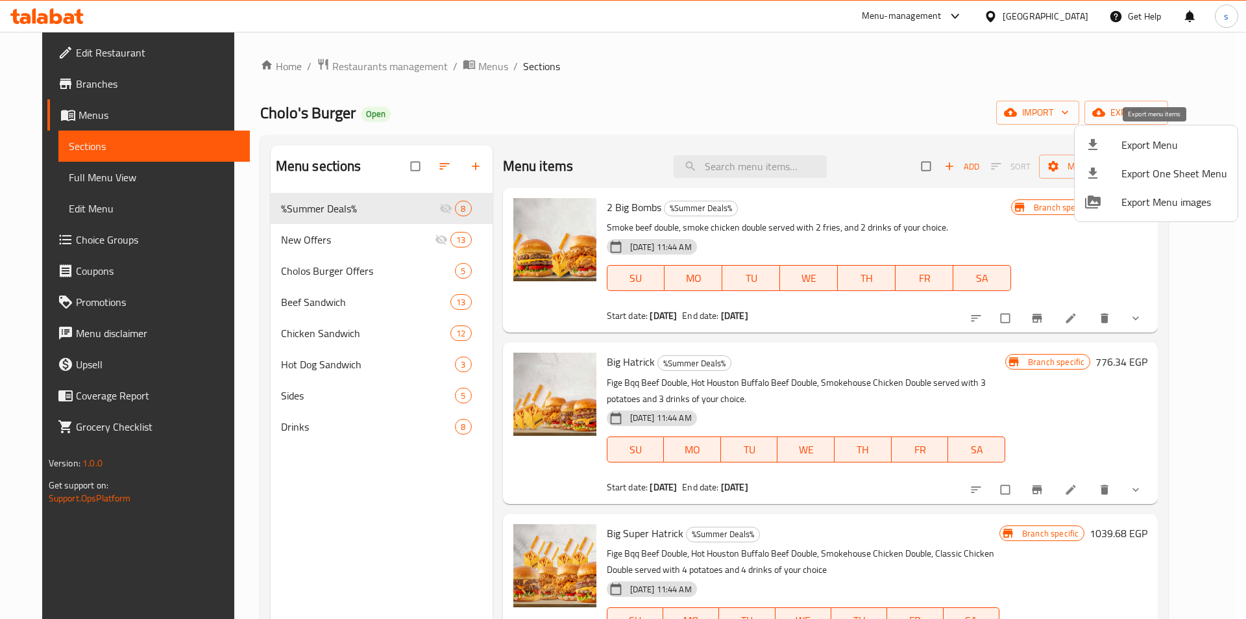
click at [1103, 144] on div at bounding box center [1103, 145] width 36 height 16
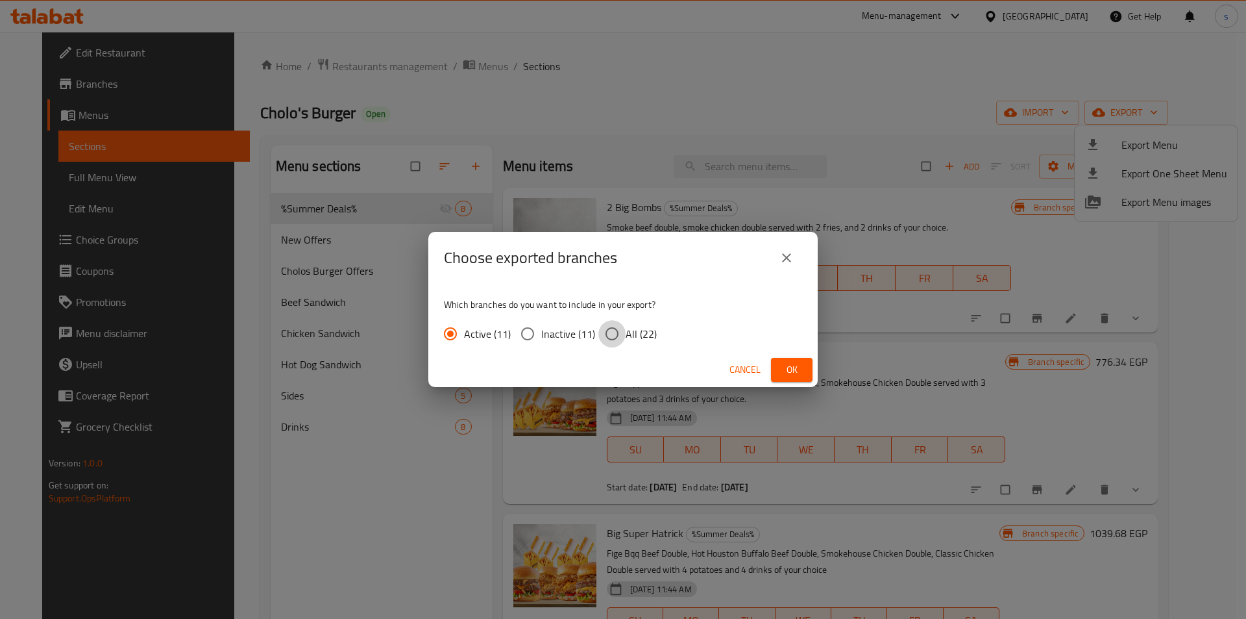
click at [604, 333] on input "All (22)" at bounding box center [611, 333] width 27 height 27
radio input "true"
click at [785, 372] on span "Ok" at bounding box center [791, 370] width 21 height 16
